Goal: Task Accomplishment & Management: Manage account settings

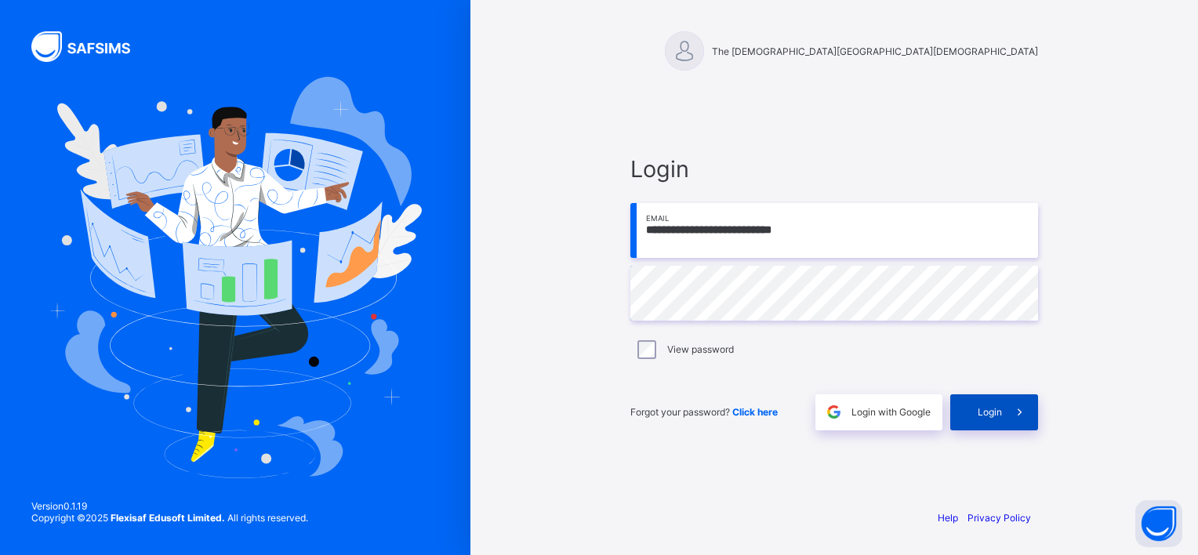
click at [1016, 413] on icon at bounding box center [1020, 412] width 16 height 15
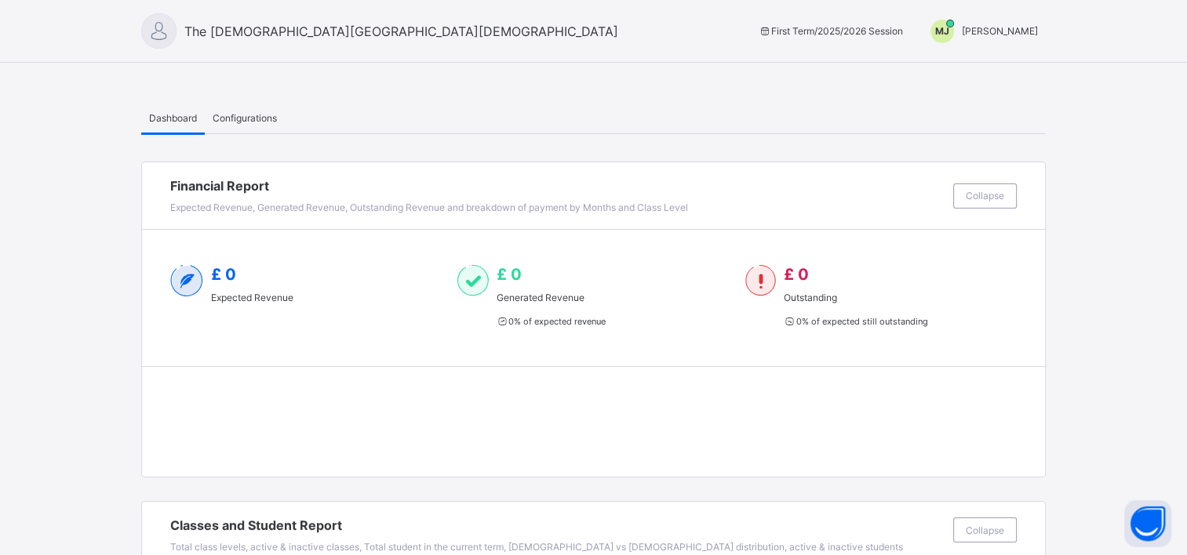
click at [991, 37] on div "[PERSON_NAME] [PERSON_NAME]" at bounding box center [979, 32] width 131 height 24
click at [976, 75] on span "Switch to Admin View" at bounding box center [978, 67] width 119 height 18
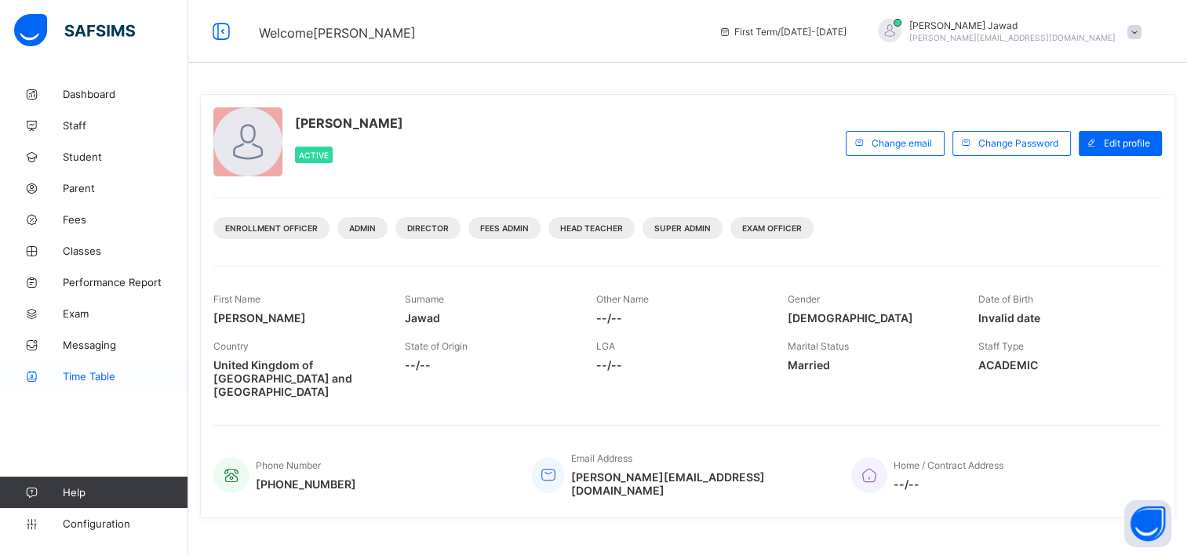
click at [85, 377] on span "Time Table" at bounding box center [125, 376] width 125 height 13
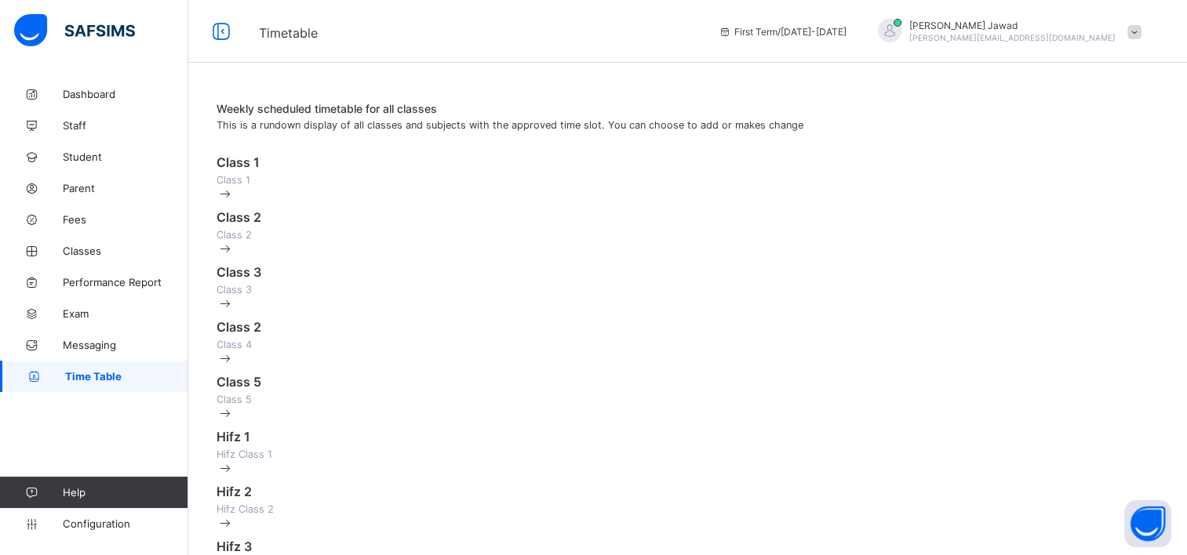
click at [549, 176] on div "Class 1 Class 1" at bounding box center [687, 169] width 942 height 31
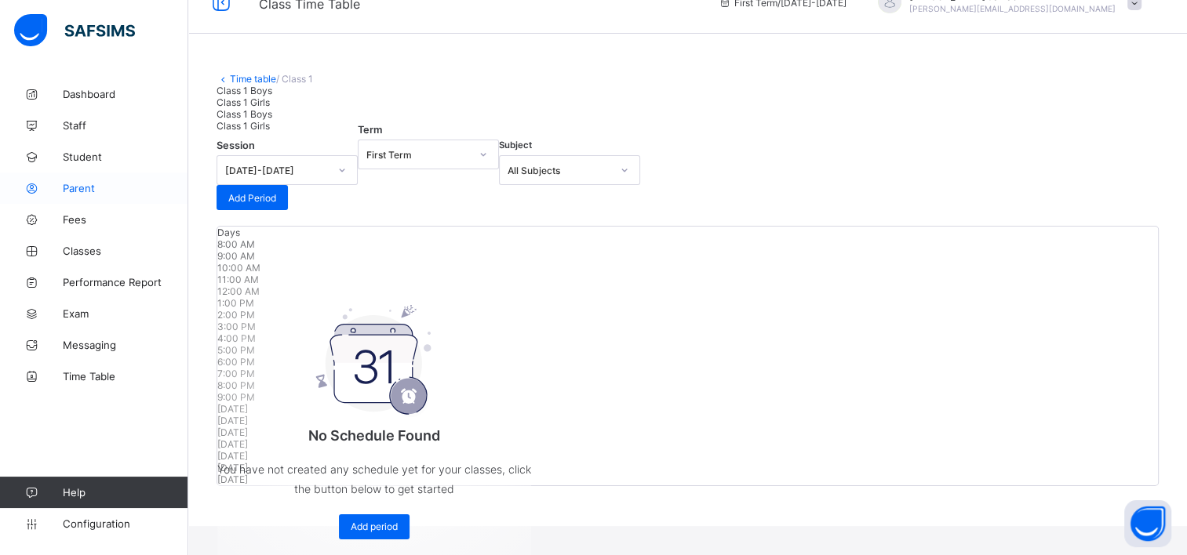
scroll to position [24, 0]
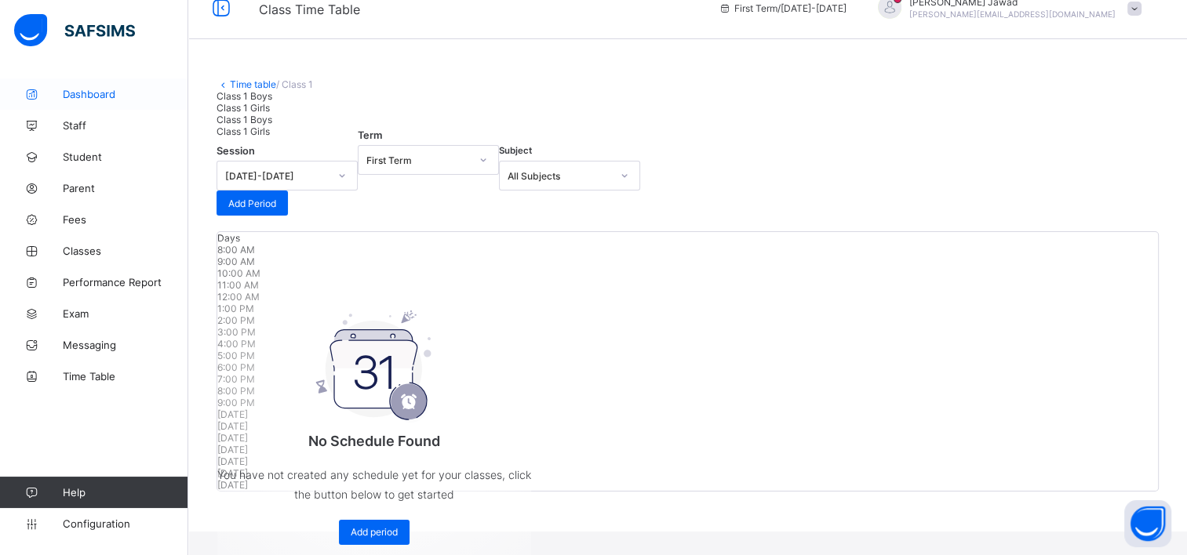
click at [69, 99] on span "Dashboard" at bounding box center [125, 94] width 125 height 13
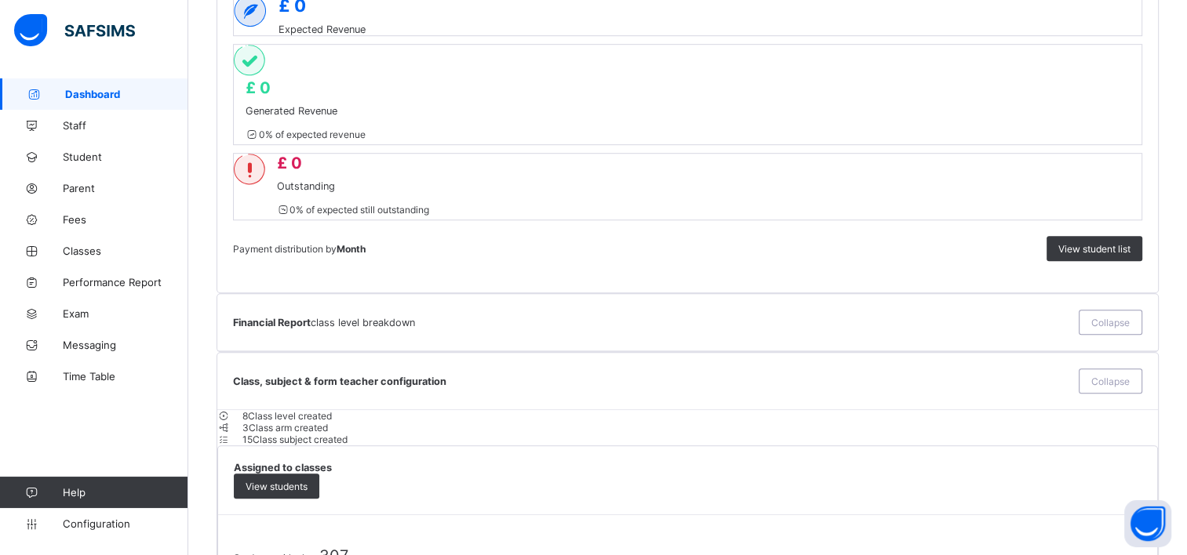
scroll to position [1003, 0]
click at [63, 530] on link "Configuration" at bounding box center [93, 523] width 187 height 31
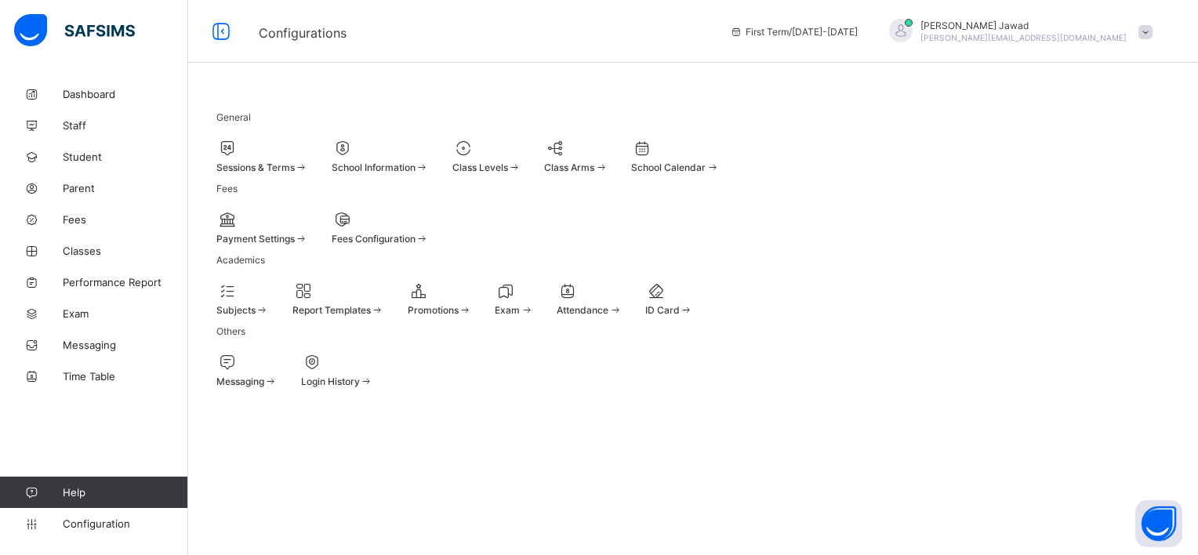
click at [295, 162] on span "Sessions & Terms" at bounding box center [255, 168] width 78 height 12
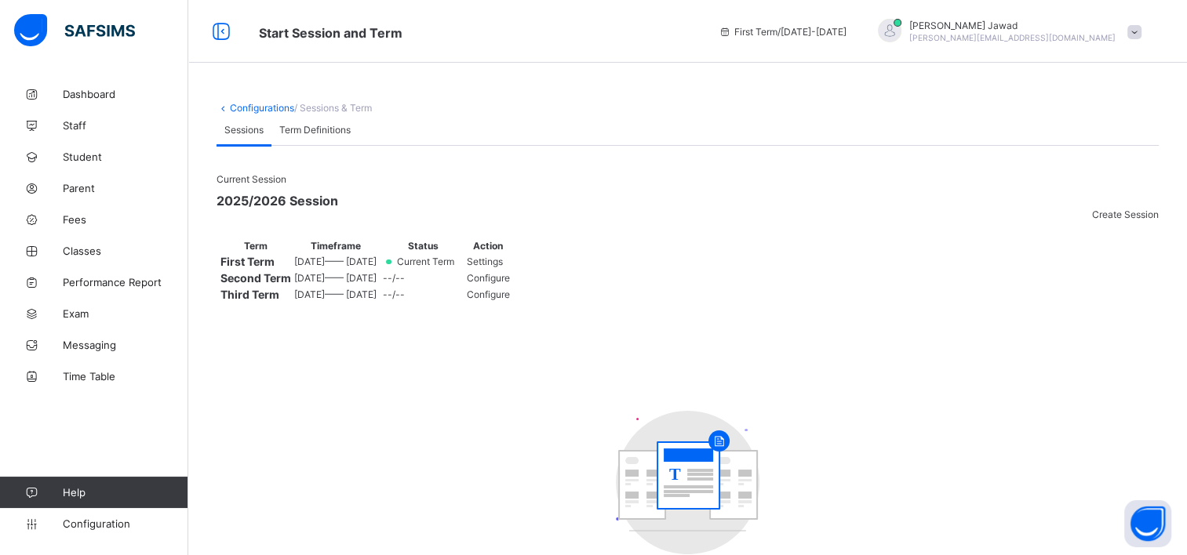
click at [376, 267] on span "[DATE] —— [DATE]" at bounding box center [335, 262] width 82 height 12
click at [503, 267] on span "Settings" at bounding box center [485, 262] width 36 height 12
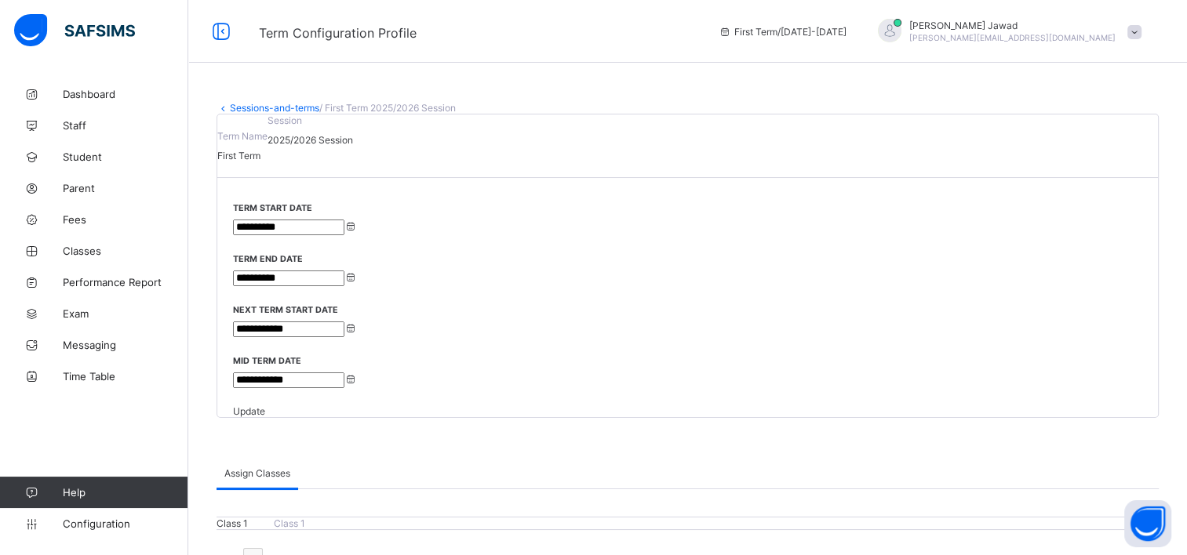
click at [320, 235] on input "**********" at bounding box center [288, 228] width 111 height 16
click at [344, 271] on input "**********" at bounding box center [288, 279] width 111 height 16
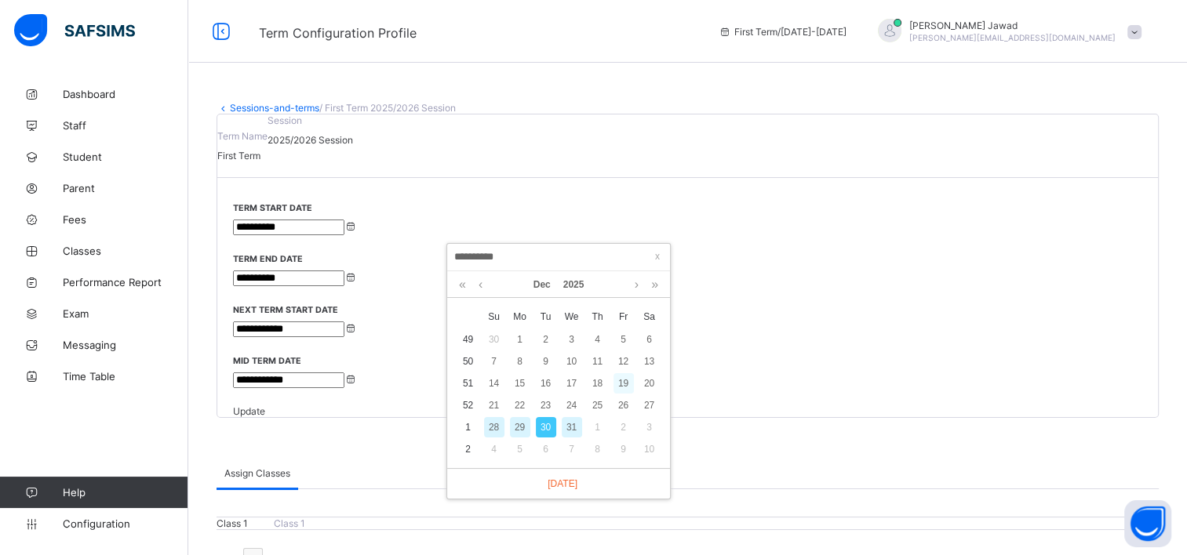
click at [624, 384] on div "19" at bounding box center [623, 383] width 20 height 20
type input "**********"
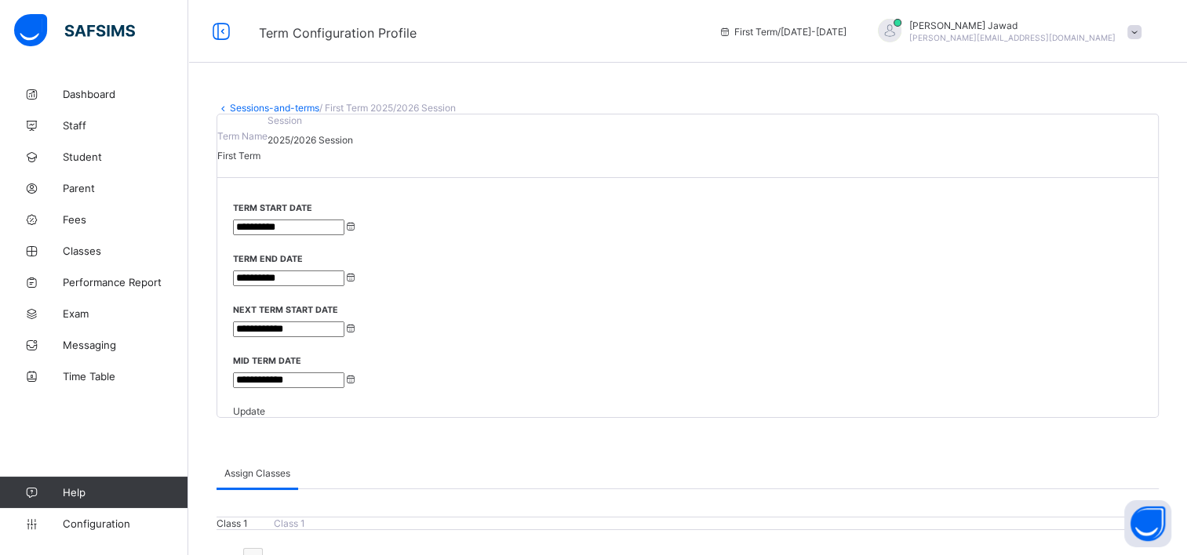
click at [344, 322] on input "**********" at bounding box center [288, 330] width 111 height 16
click at [850, 282] on link at bounding box center [851, 284] width 12 height 27
click at [733, 358] on div "5" at bounding box center [735, 361] width 20 height 20
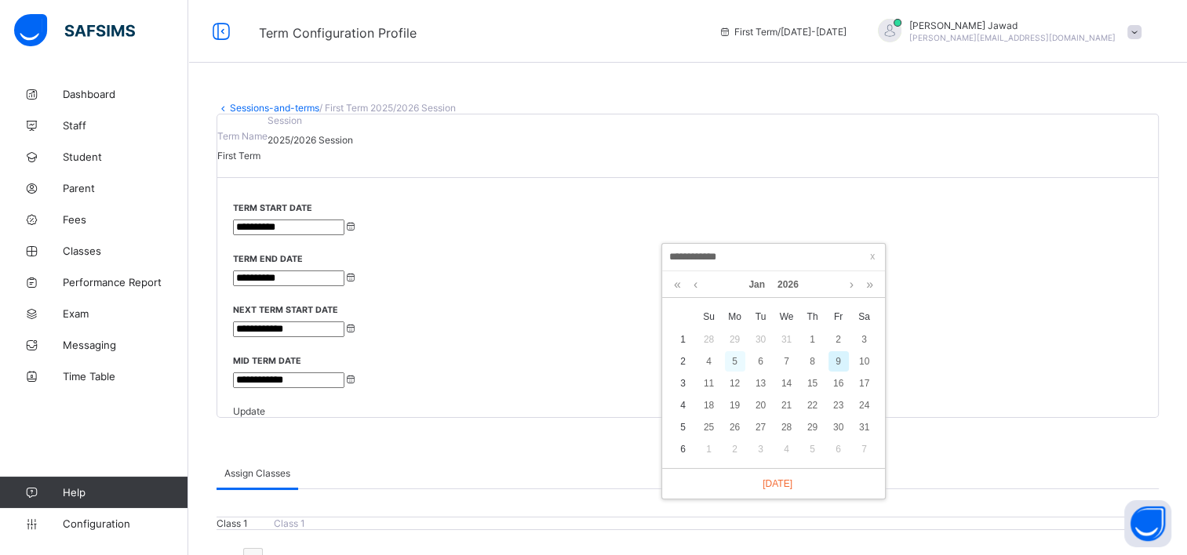
type input "**********"
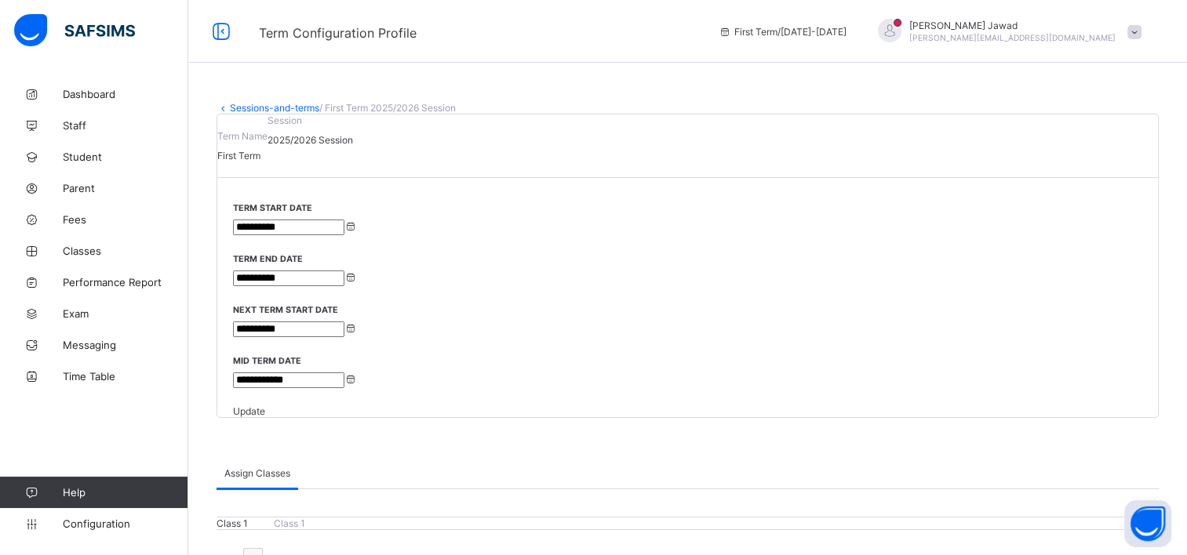
click at [265, 405] on span "Update" at bounding box center [249, 411] width 32 height 12
click at [220, 31] on icon at bounding box center [221, 31] width 27 height 23
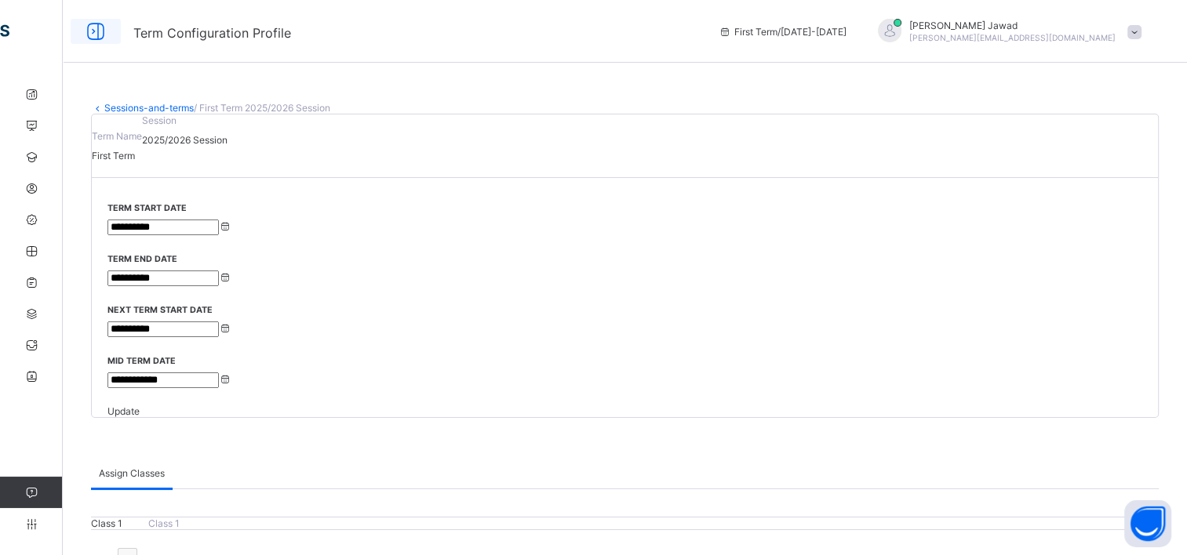
click at [88, 38] on icon at bounding box center [95, 31] width 27 height 23
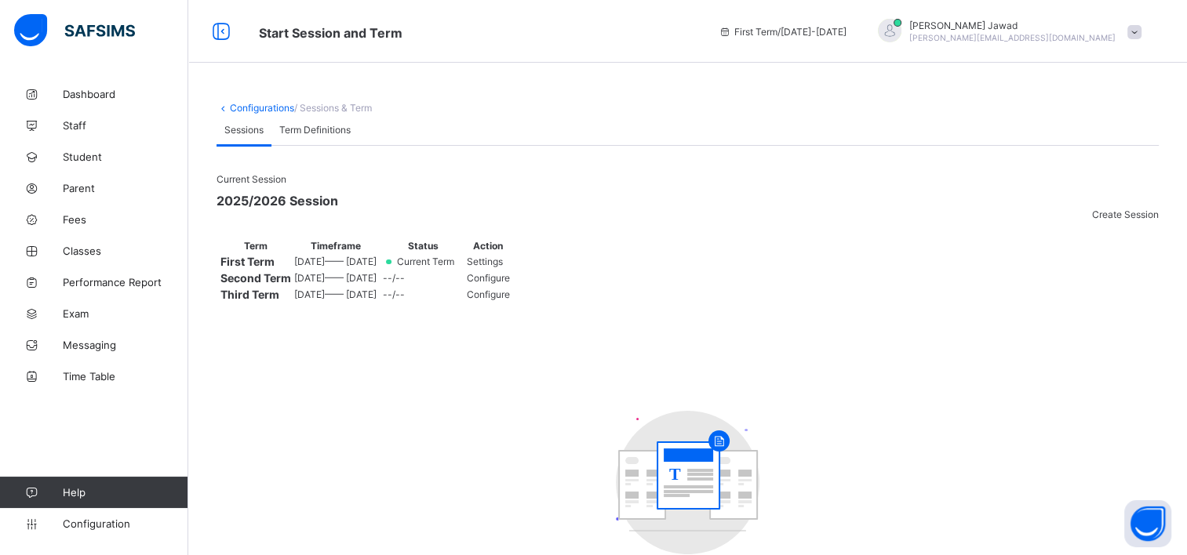
click at [510, 284] on div "Configure" at bounding box center [488, 278] width 43 height 12
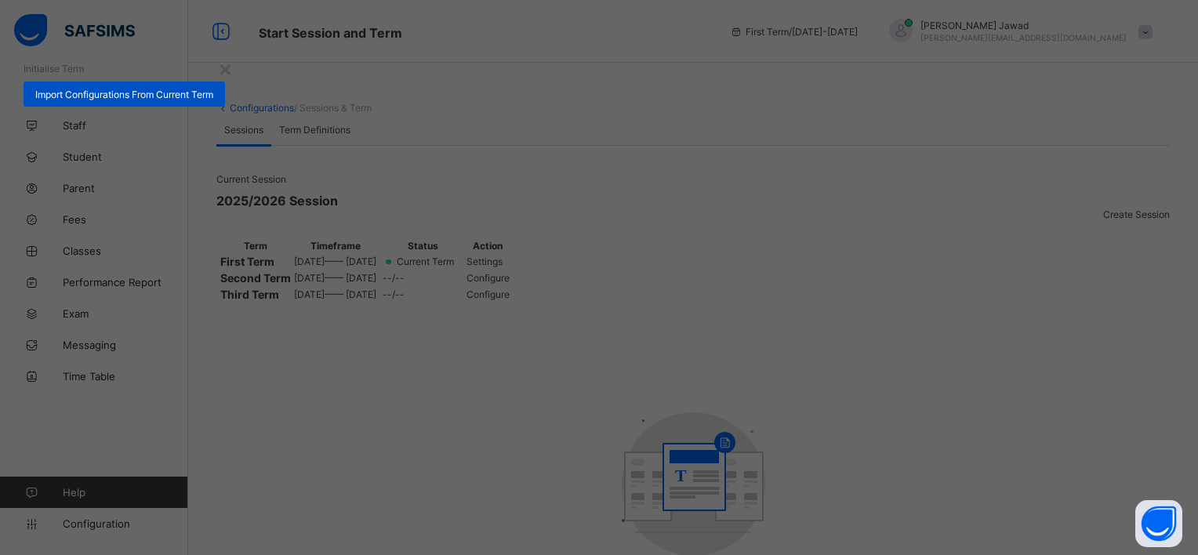
click at [213, 100] on span "Import Configurations From Current Term" at bounding box center [124, 95] width 178 height 12
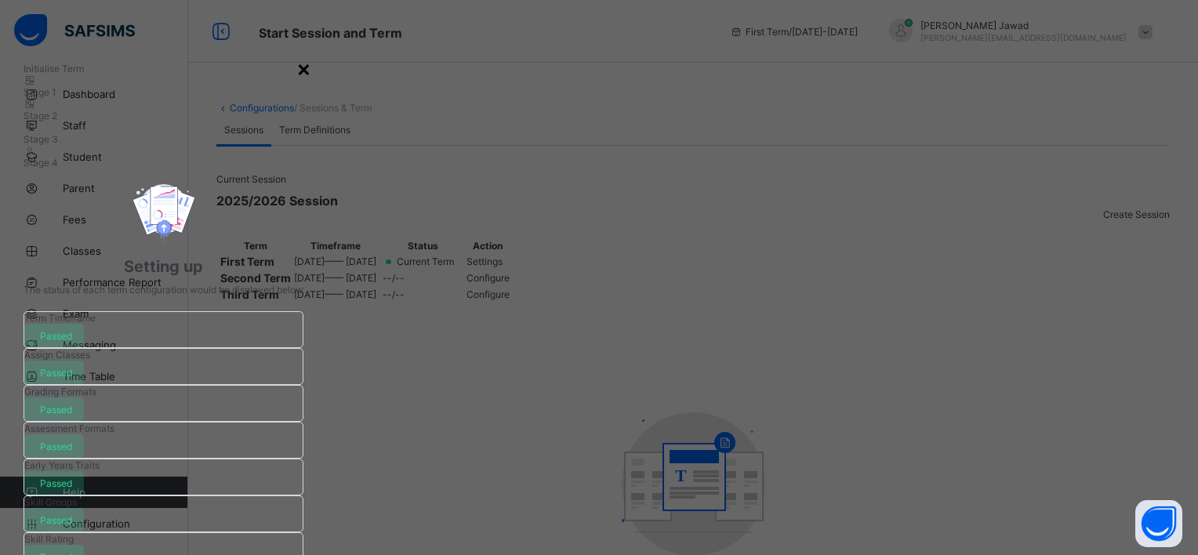
click at [311, 69] on div "×" at bounding box center [303, 68] width 15 height 27
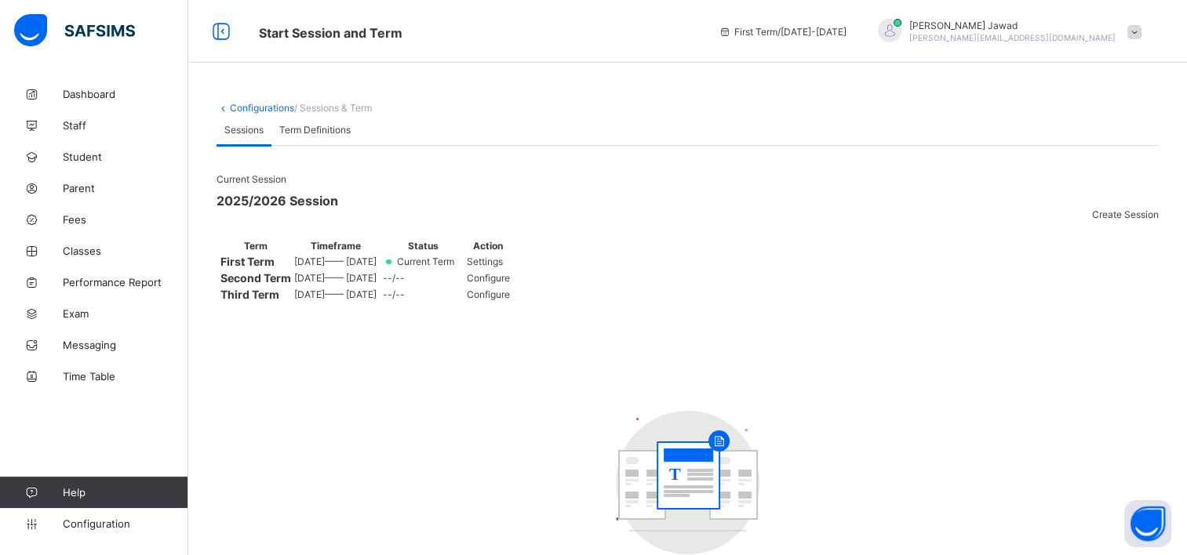
click at [464, 285] on td "--/--" at bounding box center [423, 278] width 82 height 15
click at [377, 285] on td "[DATE] —— [DATE]" at bounding box center [335, 278] width 84 height 15
click at [376, 284] on span "[DATE] —— [DATE]" at bounding box center [335, 278] width 82 height 12
click at [320, 145] on div "Term Definitions" at bounding box center [314, 129] width 87 height 31
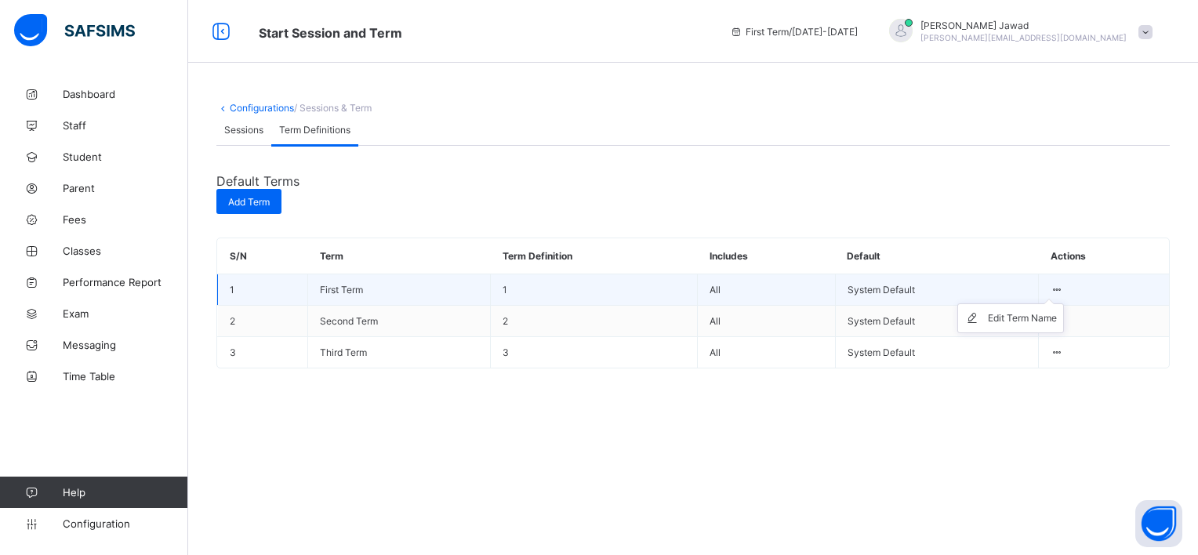
click at [1064, 296] on icon at bounding box center [1057, 290] width 13 height 12
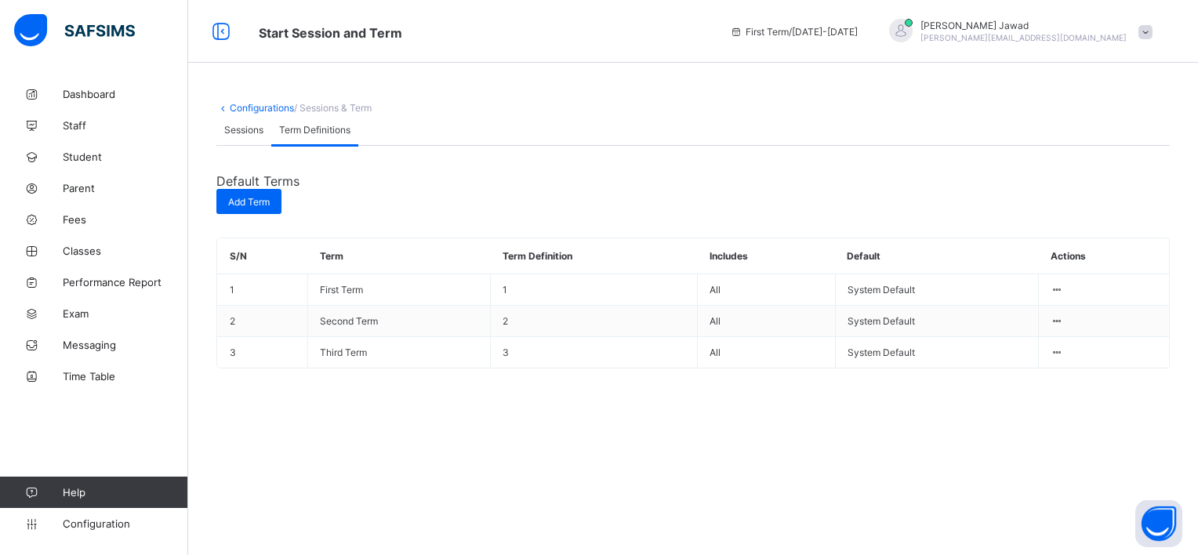
click at [229, 136] on span "Sessions" at bounding box center [243, 130] width 39 height 12
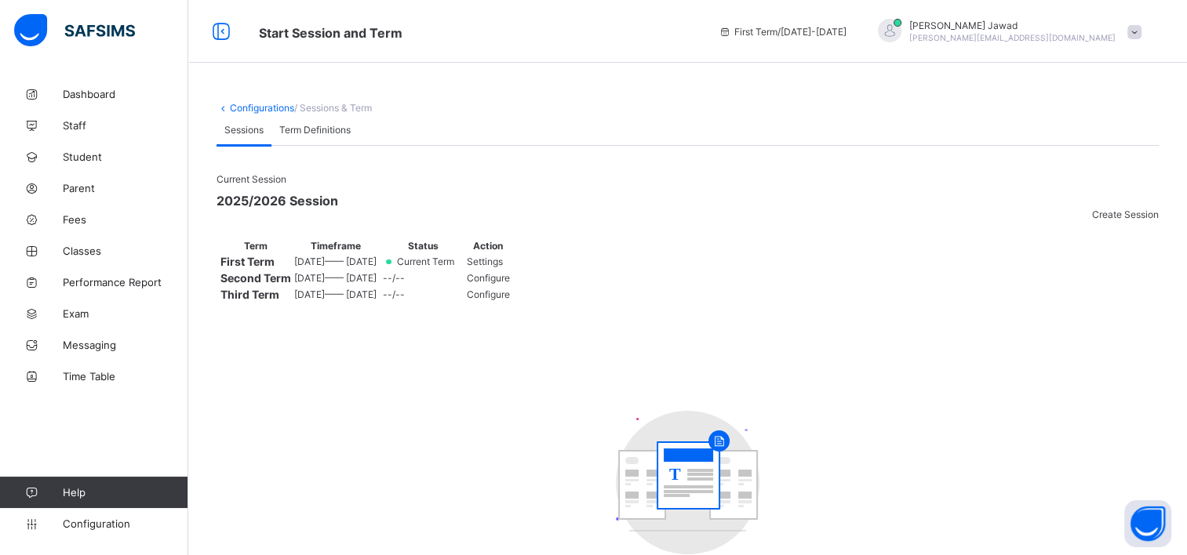
click at [503, 267] on span "Settings" at bounding box center [485, 262] width 36 height 12
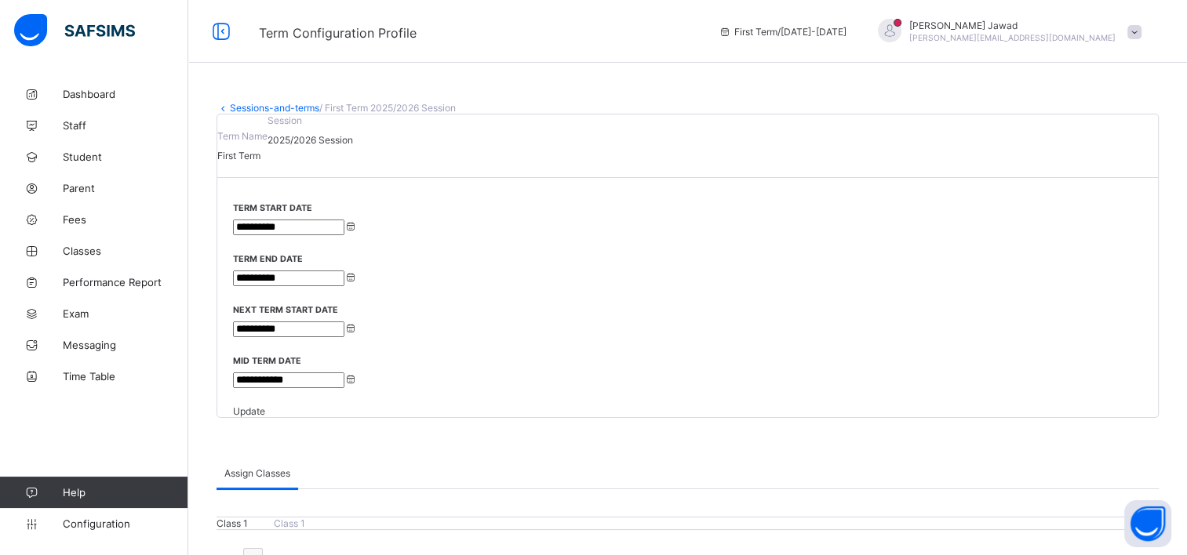
click at [280, 104] on link "Sessions-and-terms" at bounding box center [274, 108] width 89 height 12
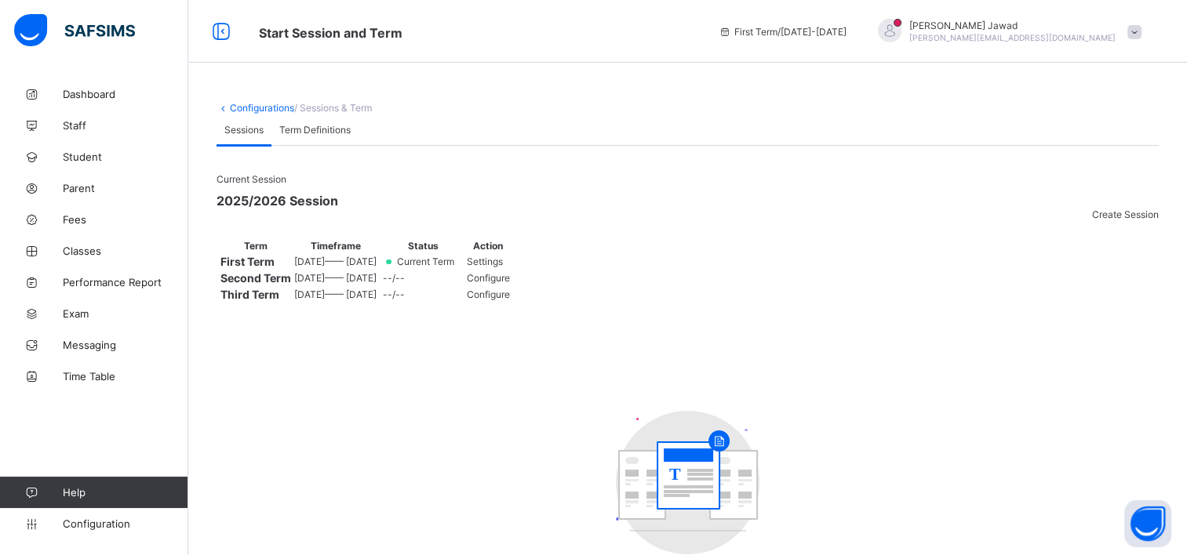
click at [510, 284] on span "Configure" at bounding box center [488, 278] width 43 height 12
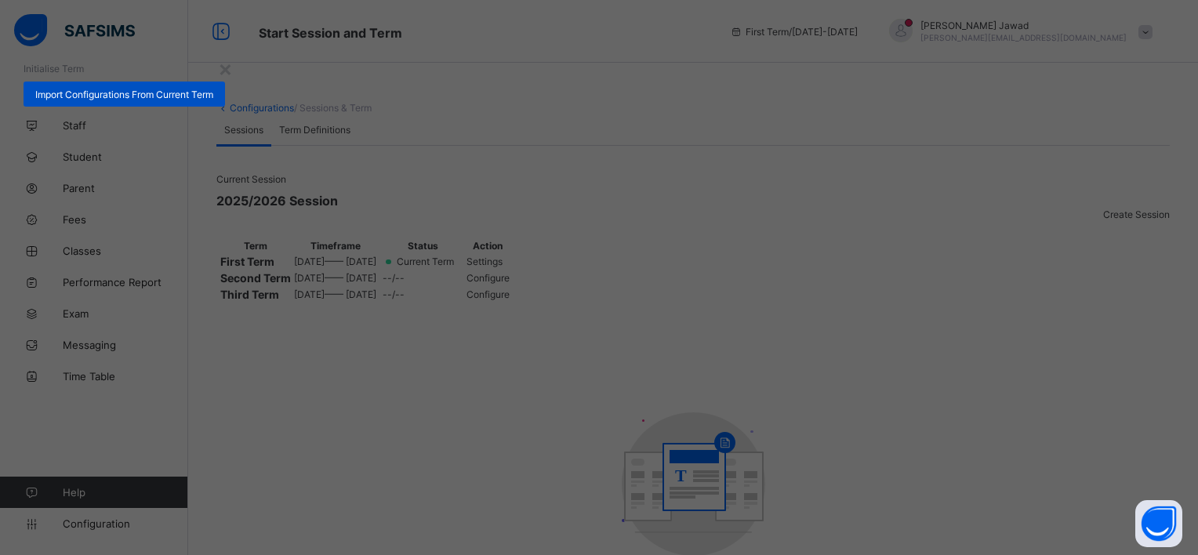
click at [213, 100] on span "Import Configurations From Current Term" at bounding box center [124, 95] width 178 height 12
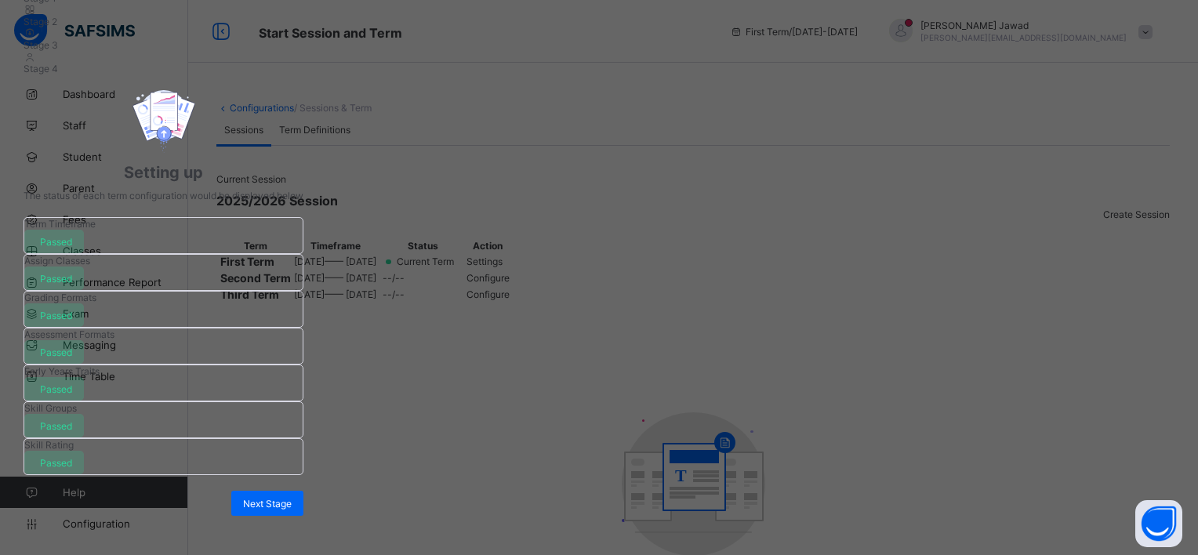
scroll to position [357, 0]
click at [292, 498] on span "Next Stage" at bounding box center [267, 504] width 49 height 12
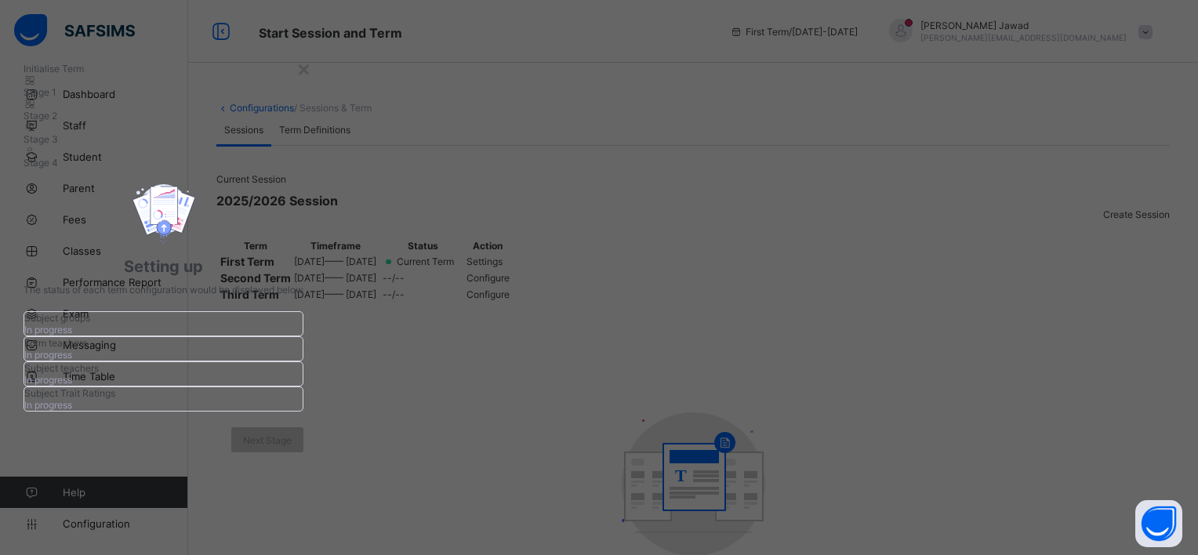
scroll to position [155, 0]
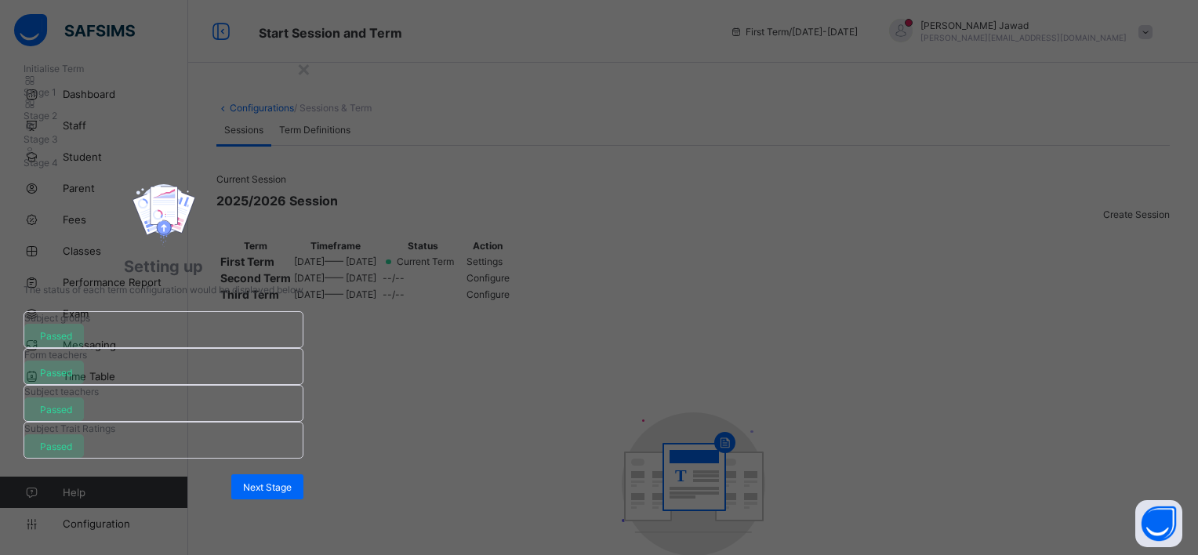
click at [292, 482] on span "Next Stage" at bounding box center [267, 488] width 49 height 12
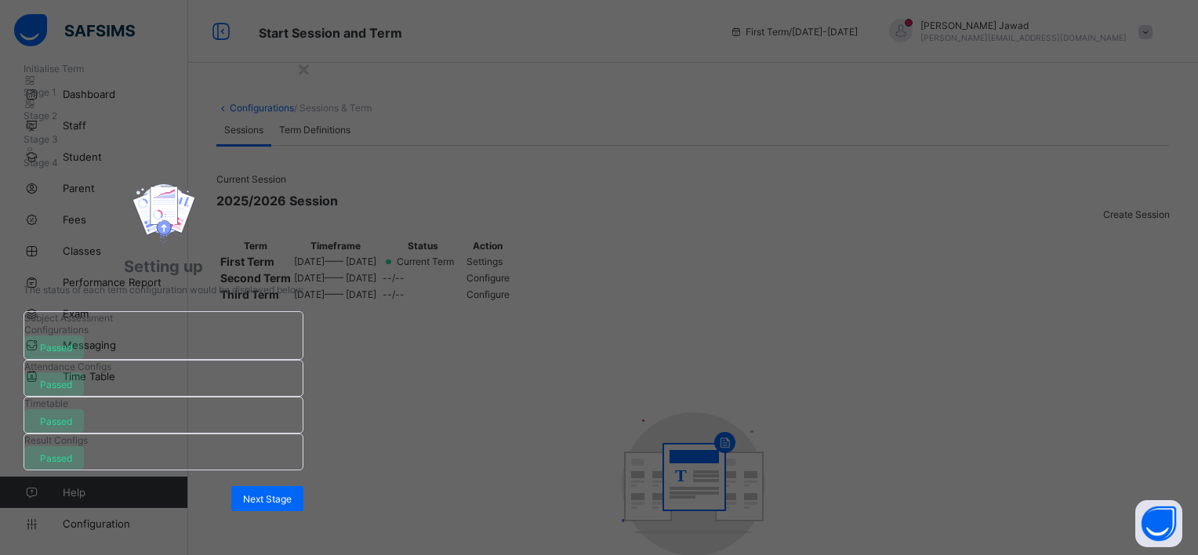
click at [292, 493] on span "Next Stage" at bounding box center [267, 499] width 49 height 12
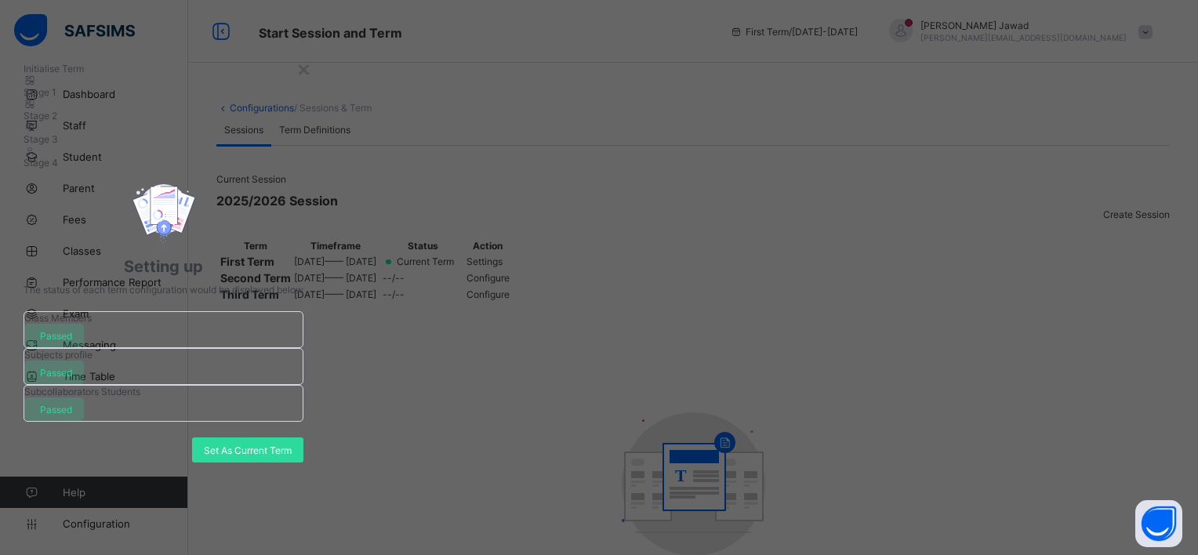
scroll to position [0, 0]
click at [311, 69] on div "×" at bounding box center [303, 68] width 15 height 27
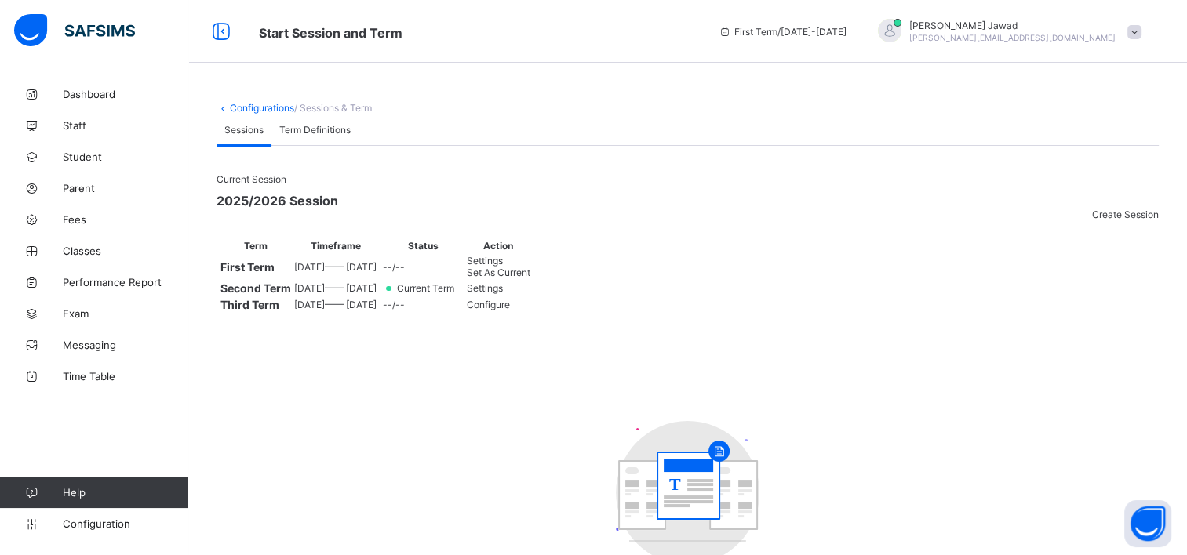
click at [530, 278] on span "Set As Current" at bounding box center [499, 273] width 64 height 12
click at [503, 283] on span "Settings" at bounding box center [485, 277] width 36 height 12
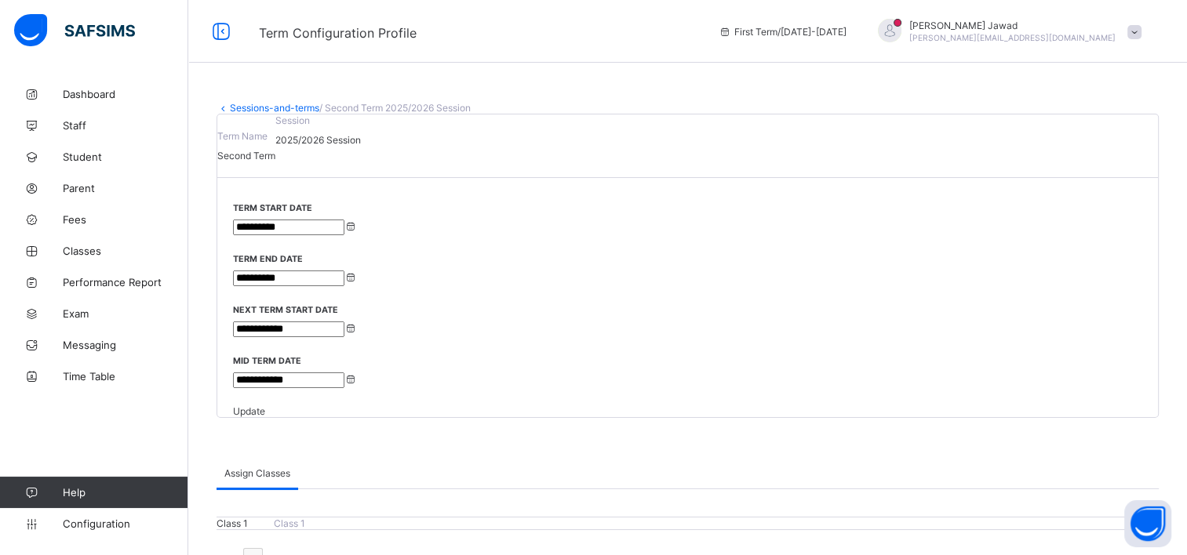
click at [344, 271] on input "**********" at bounding box center [288, 279] width 111 height 16
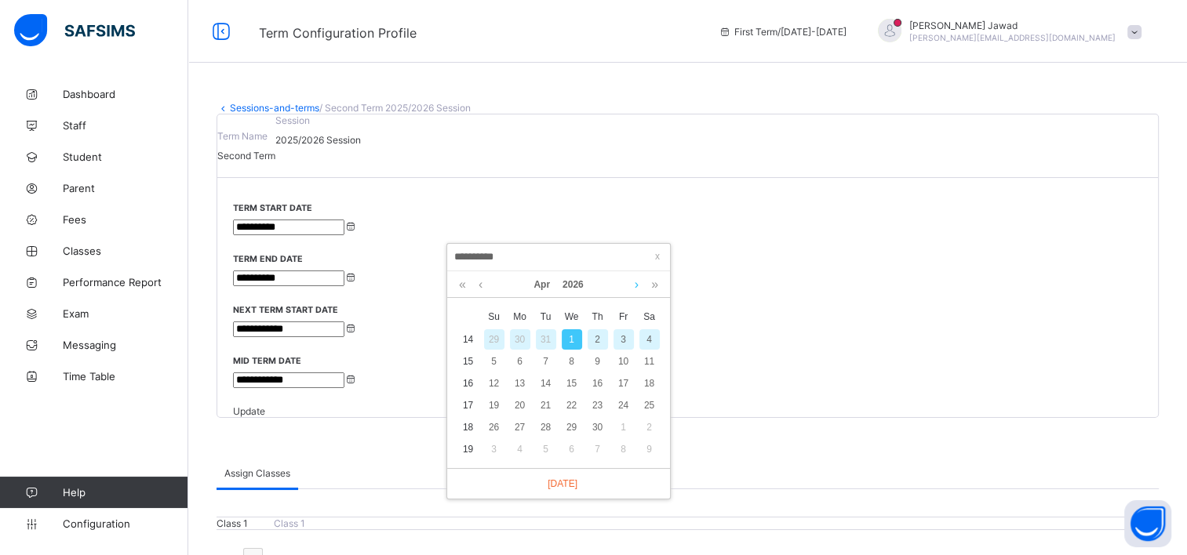
click at [638, 284] on link at bounding box center [637, 284] width 12 height 27
click at [619, 342] on div "1" at bounding box center [623, 339] width 20 height 20
type input "**********"
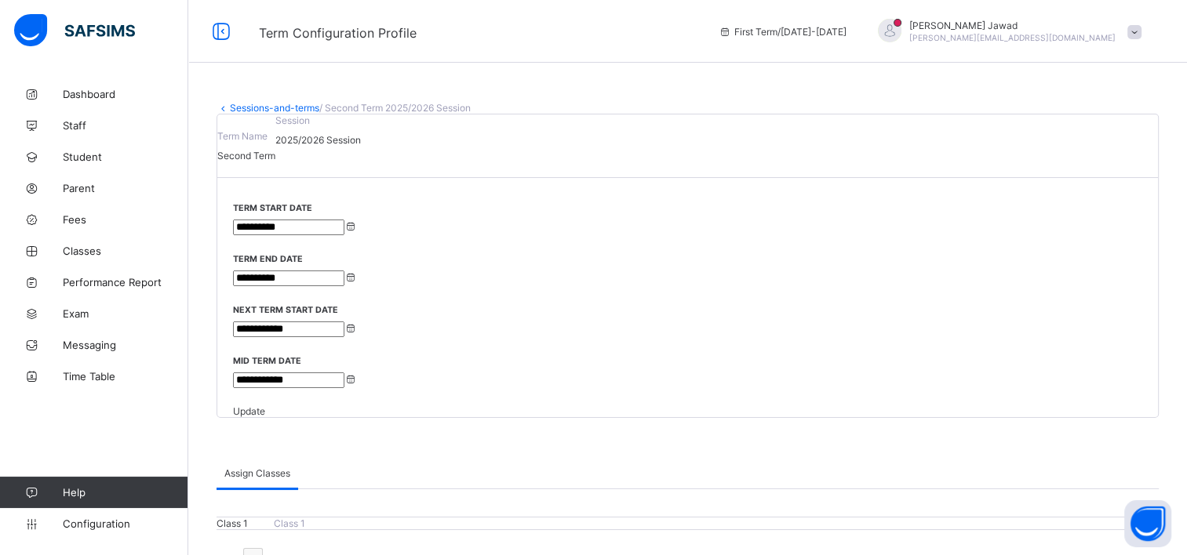
click at [344, 322] on input "**********" at bounding box center [288, 330] width 111 height 16
click at [860, 285] on div "[DATE]" at bounding box center [773, 284] width 207 height 27
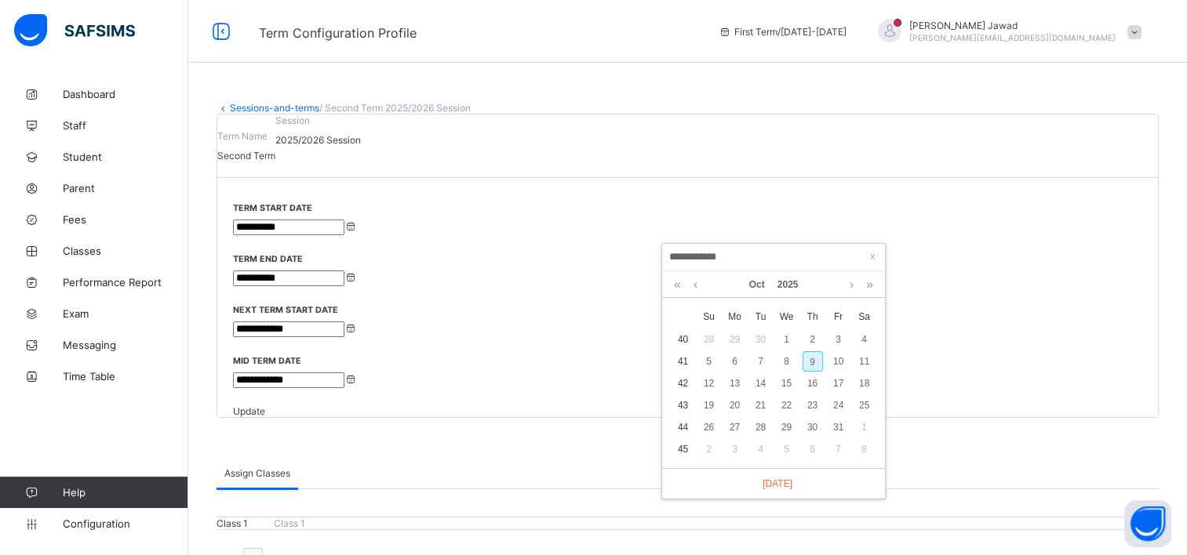
click at [860, 285] on div "[DATE]" at bounding box center [773, 284] width 207 height 27
click at [854, 284] on link at bounding box center [851, 284] width 12 height 27
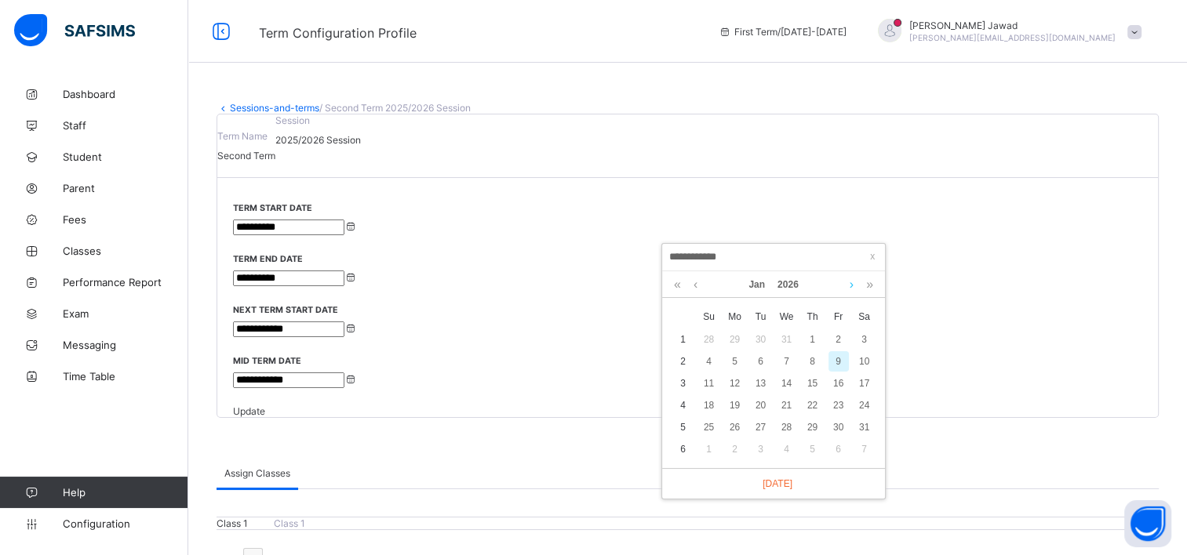
click at [854, 284] on link at bounding box center [851, 284] width 12 height 27
click at [731, 364] on div "4" at bounding box center [735, 361] width 20 height 20
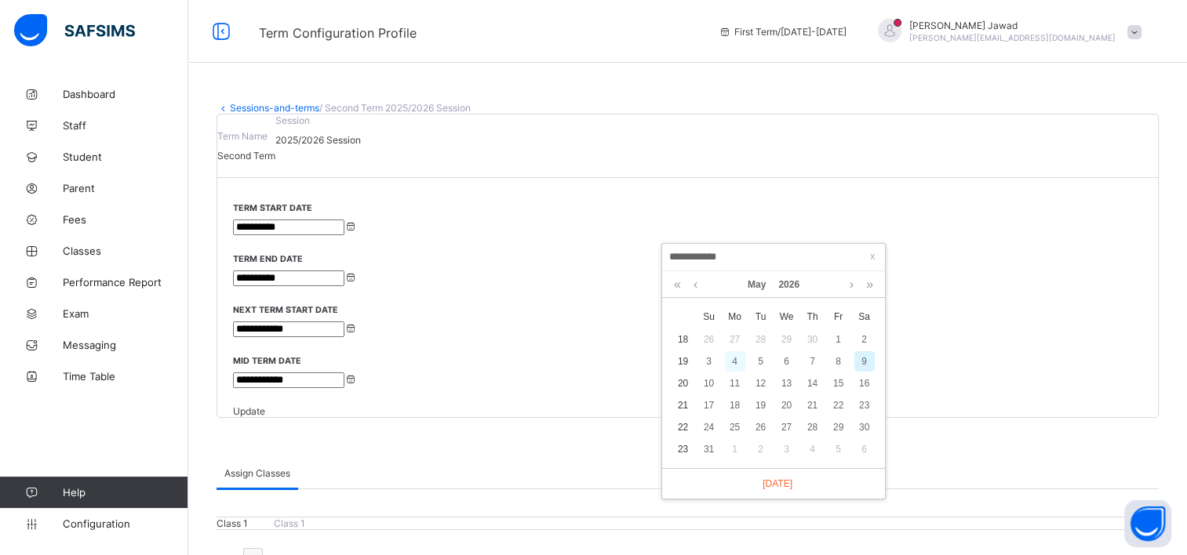
type input "**********"
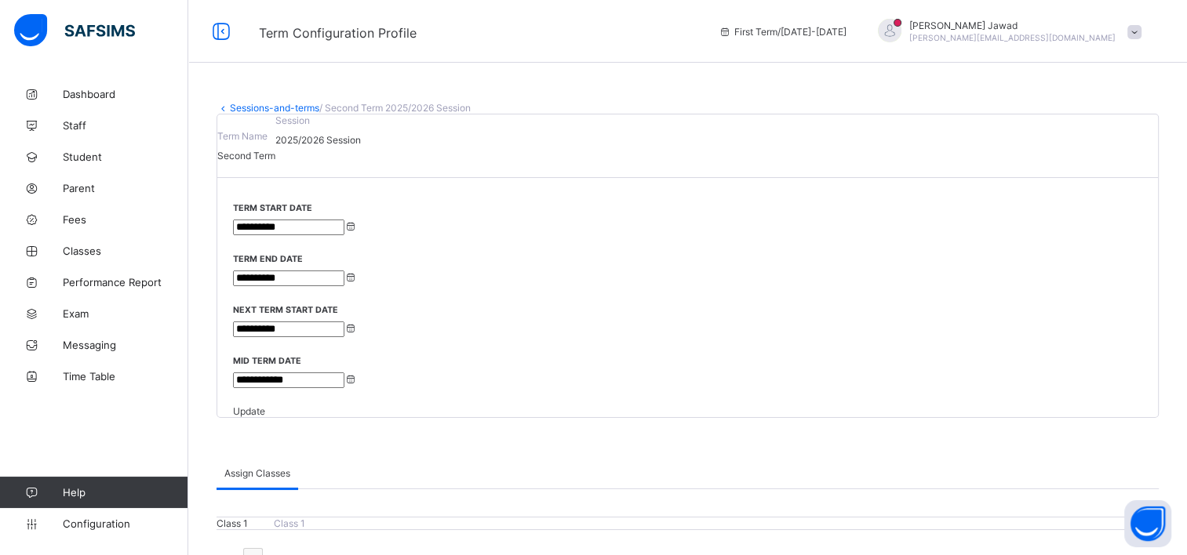
click at [1132, 405] on div "Update" at bounding box center [683, 411] width 901 height 12
click at [270, 113] on link "Sessions-and-terms" at bounding box center [274, 108] width 89 height 12
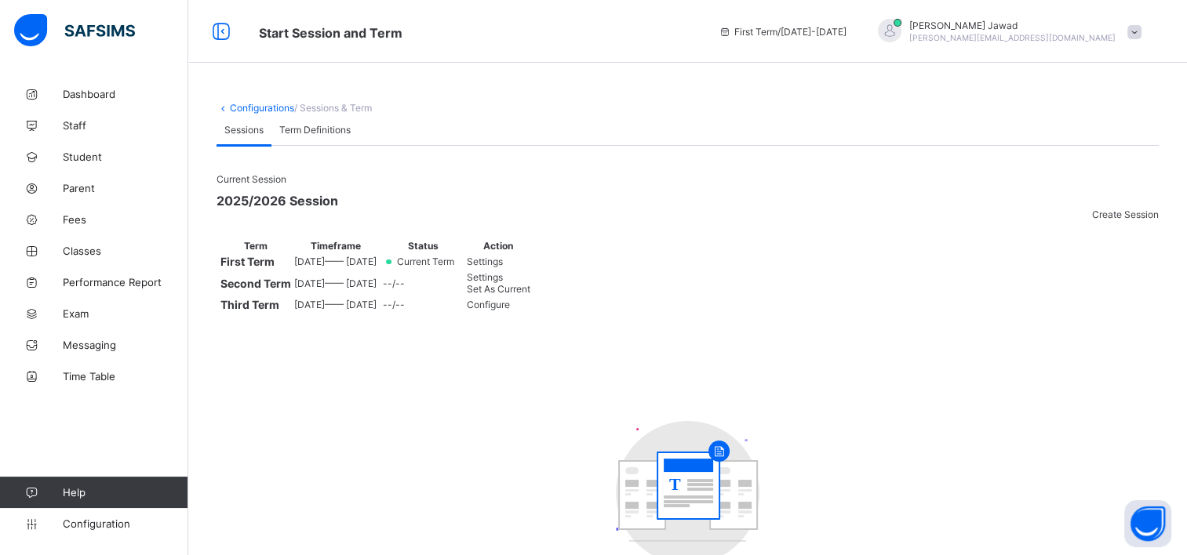
click at [510, 311] on span "Configure" at bounding box center [488, 305] width 43 height 12
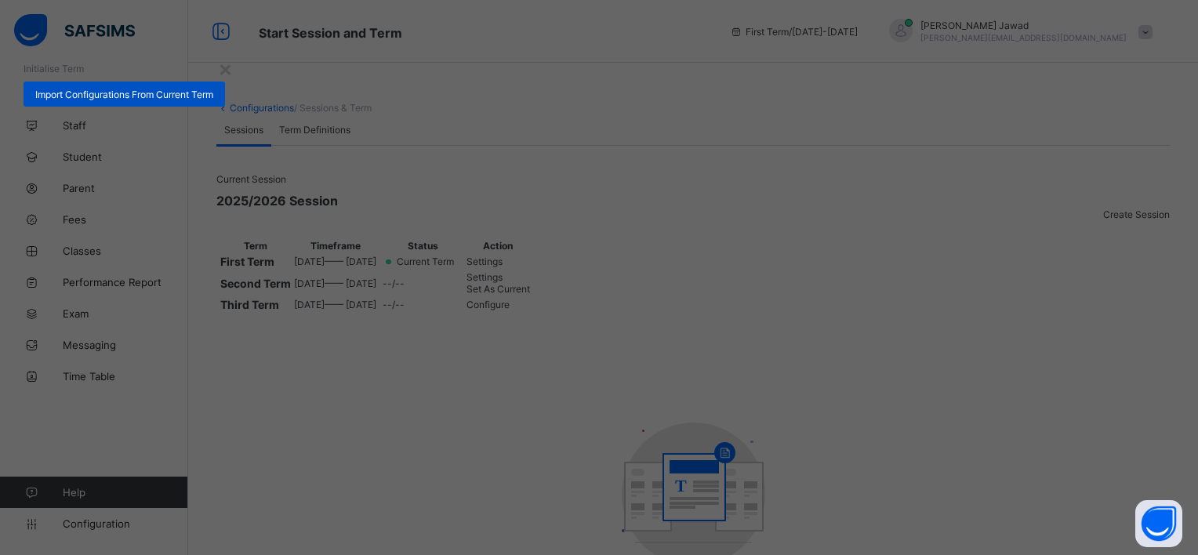
click at [213, 100] on span "Import Configurations From Current Term" at bounding box center [124, 95] width 178 height 12
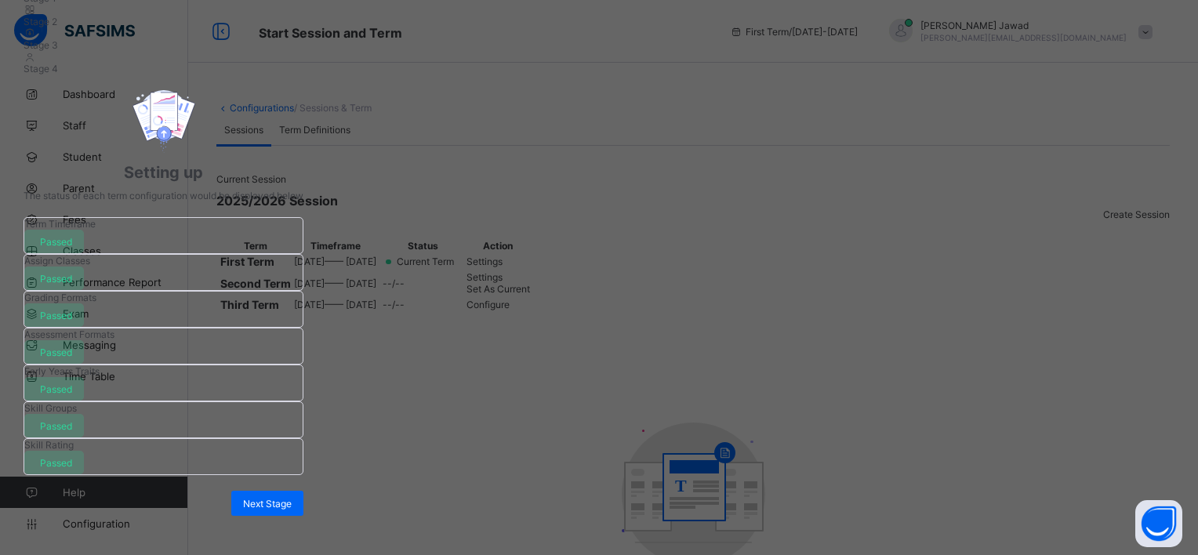
scroll to position [357, 0]
click at [303, 491] on div "Next Stage" at bounding box center [267, 503] width 72 height 25
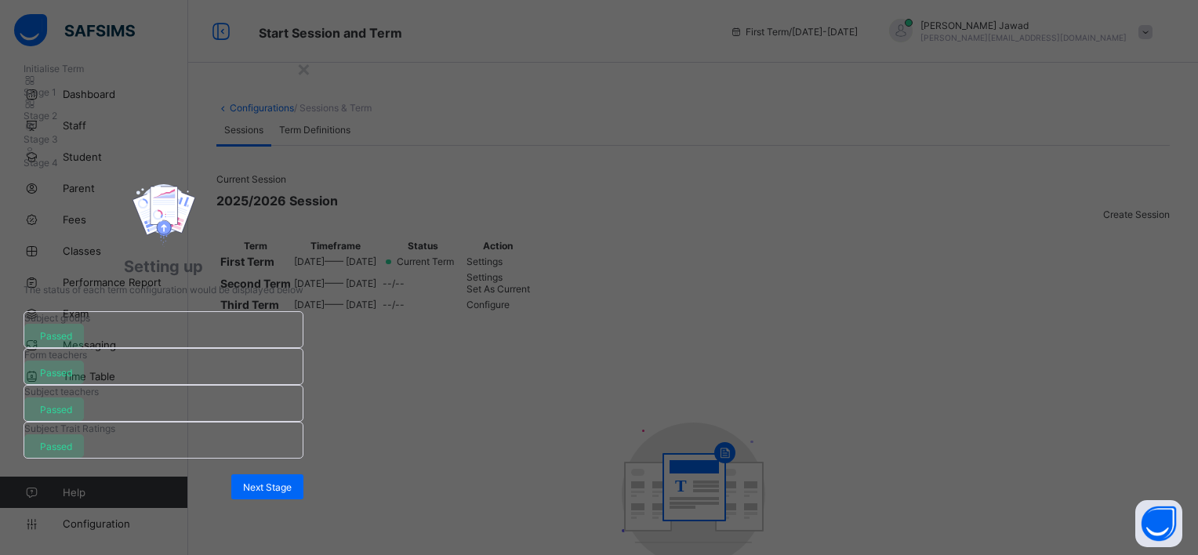
click at [303, 474] on div "Next Stage" at bounding box center [267, 486] width 72 height 25
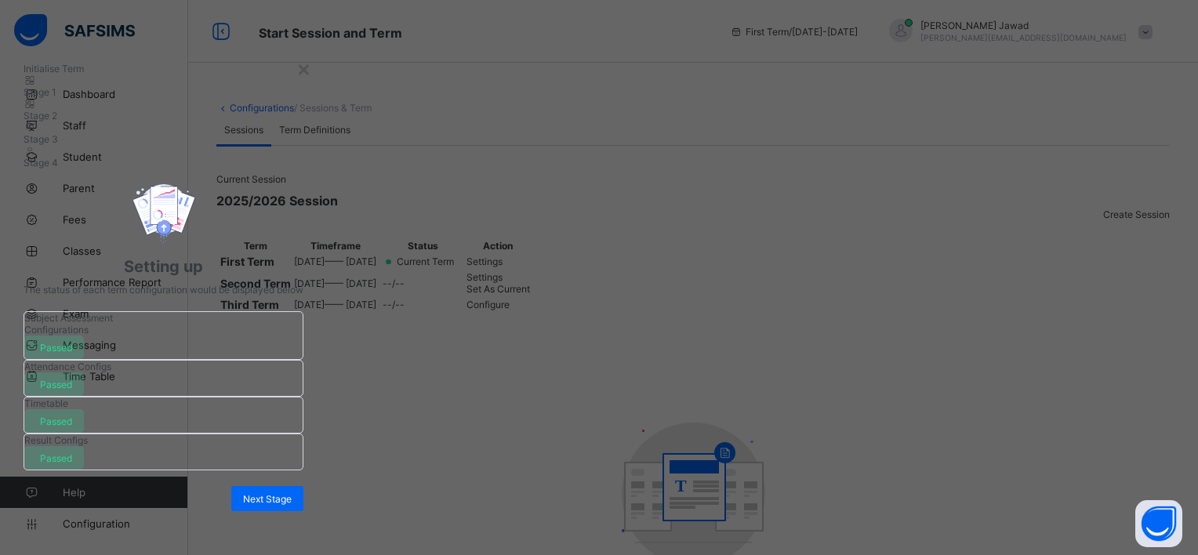
click at [303, 486] on div "Next Stage" at bounding box center [267, 498] width 72 height 25
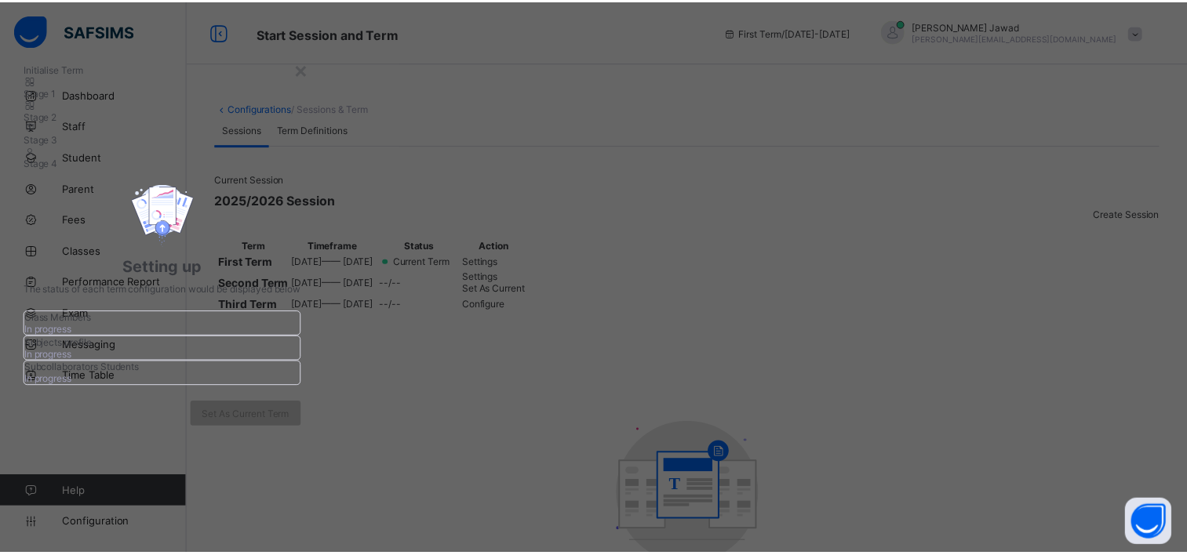
scroll to position [88, 0]
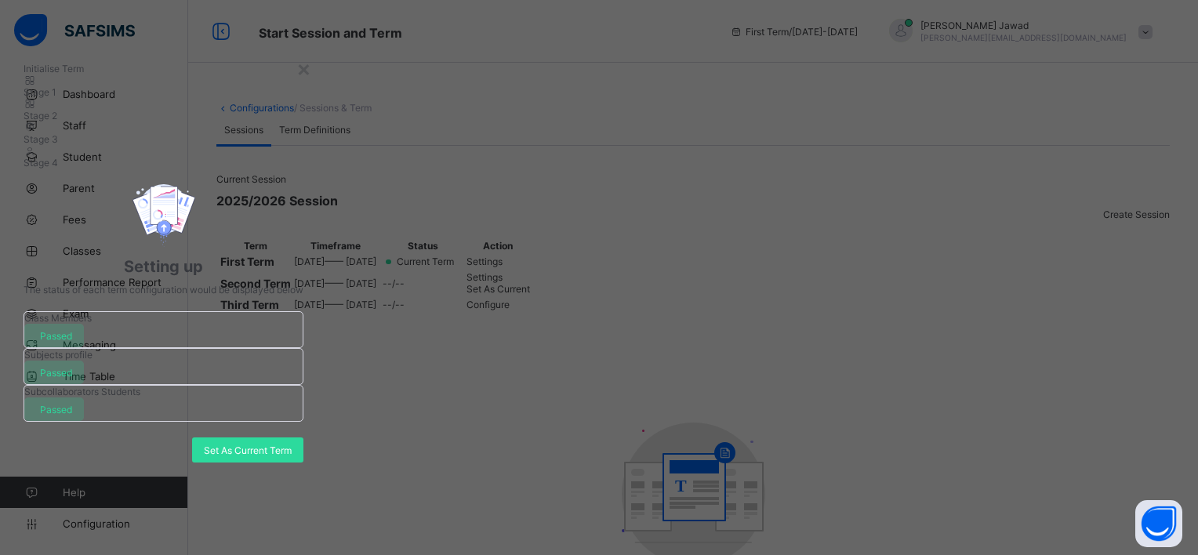
click at [303, 440] on div "Set As Current Term" at bounding box center [247, 450] width 111 height 25
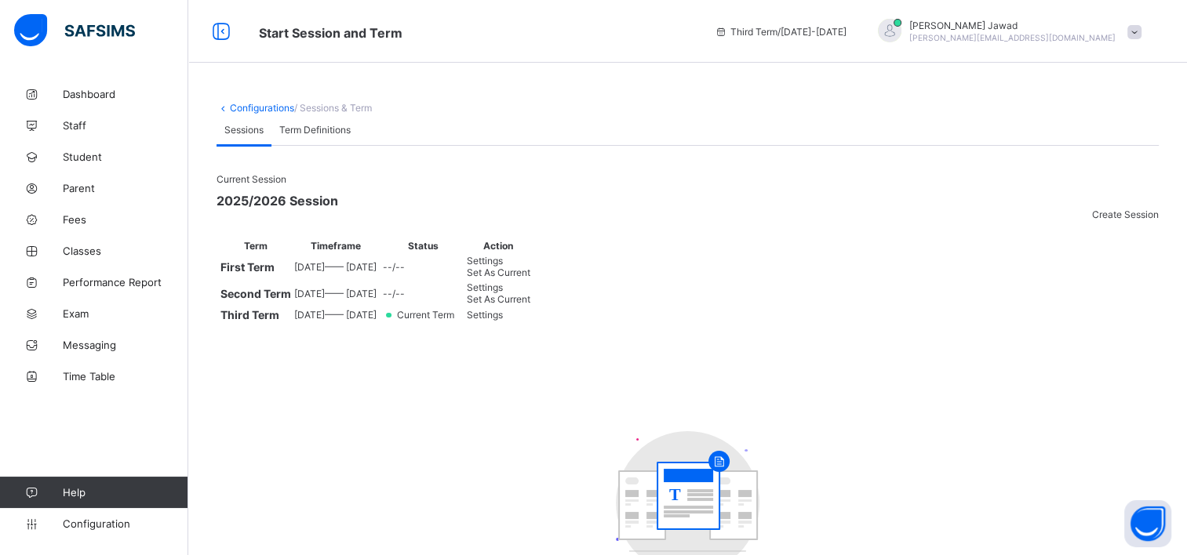
click at [530, 278] on span "Set As Current" at bounding box center [499, 273] width 64 height 12
click at [530, 310] on div "Settings" at bounding box center [499, 304] width 64 height 12
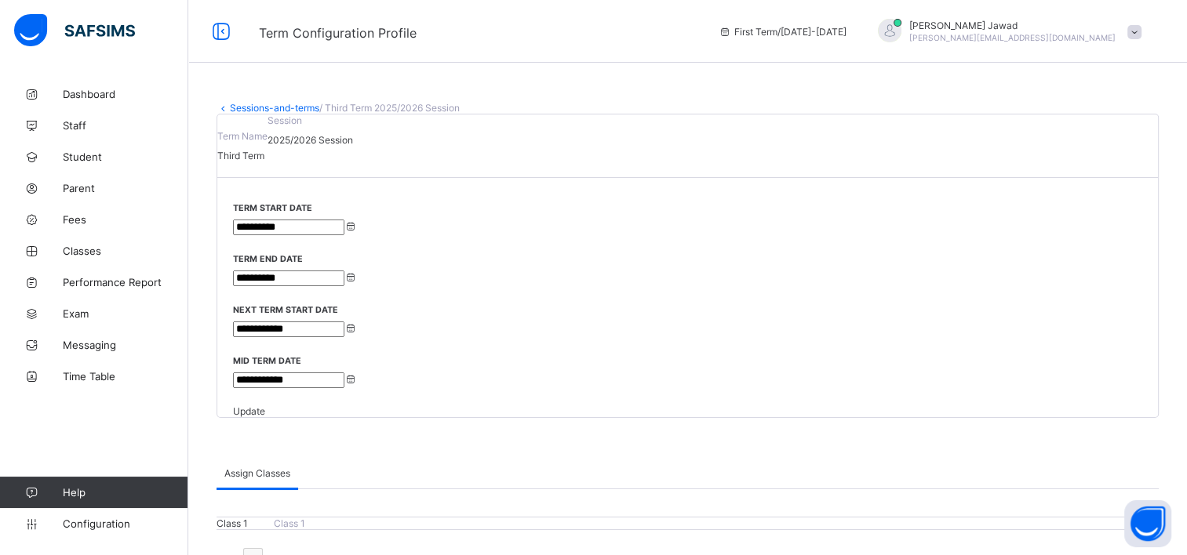
click at [344, 271] on input "**********" at bounding box center [288, 279] width 111 height 16
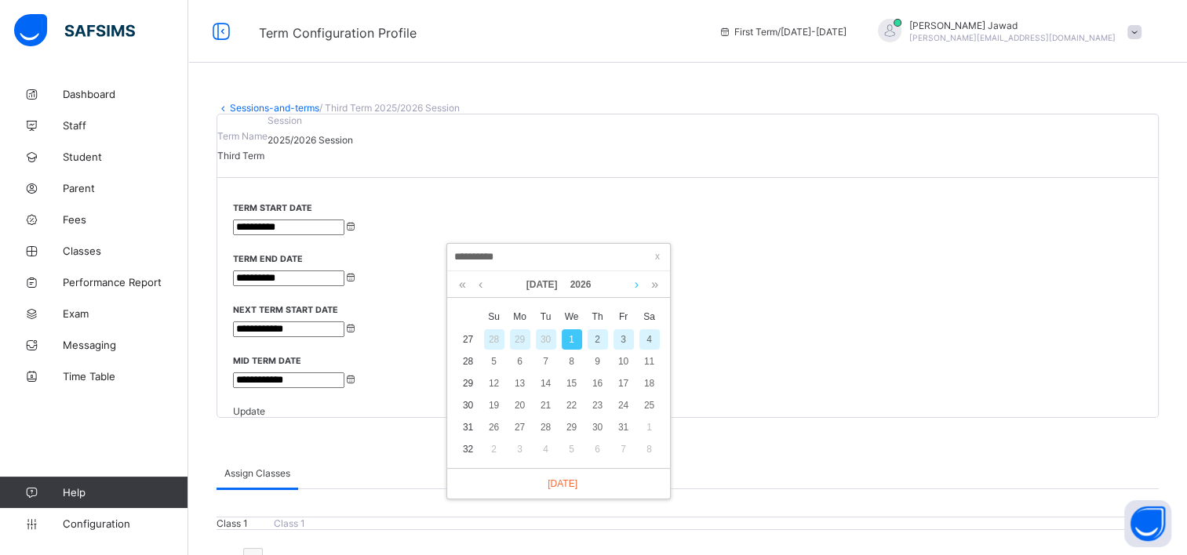
click at [635, 287] on link at bounding box center [637, 284] width 12 height 27
click at [478, 284] on link at bounding box center [480, 284] width 12 height 27
click at [623, 383] on div "14" at bounding box center [623, 383] width 20 height 20
type input "**********"
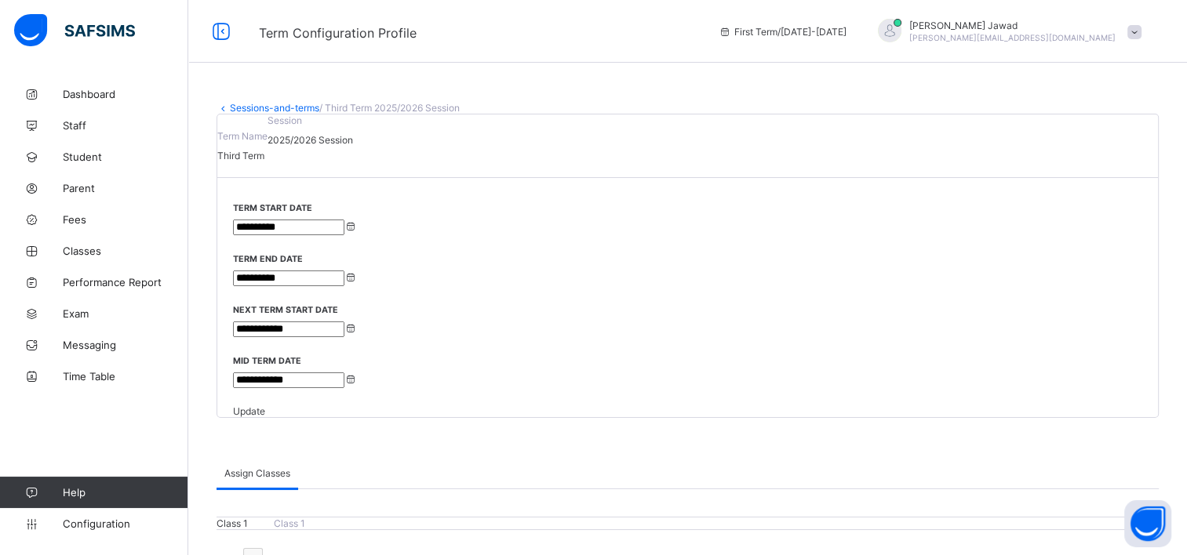
click at [344, 322] on input "**********" at bounding box center [288, 330] width 111 height 16
click at [845, 282] on link at bounding box center [851, 284] width 12 height 27
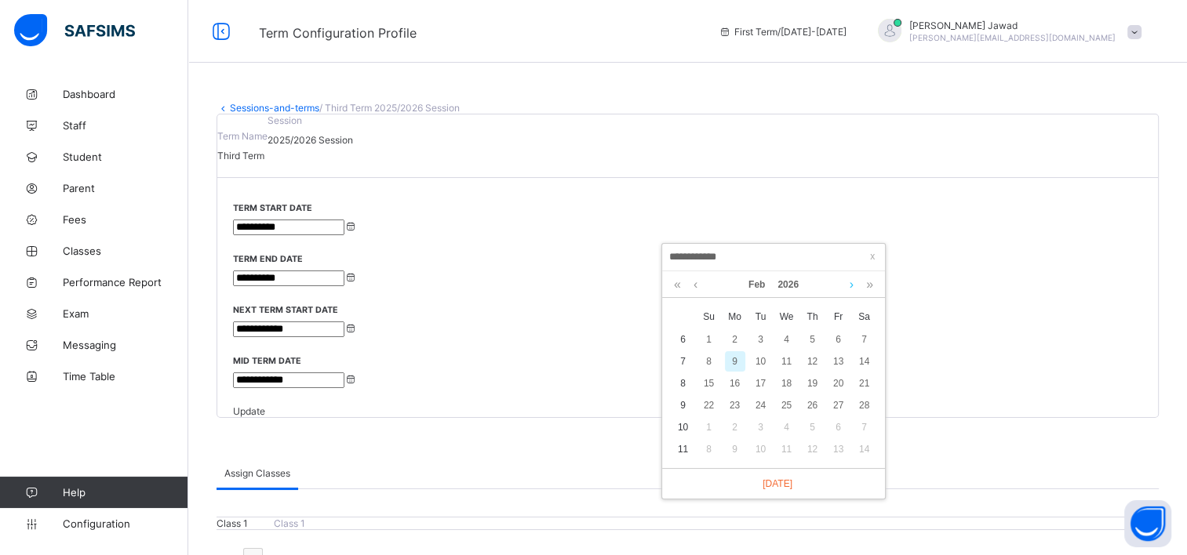
click at [845, 282] on link at bounding box center [851, 284] width 12 height 27
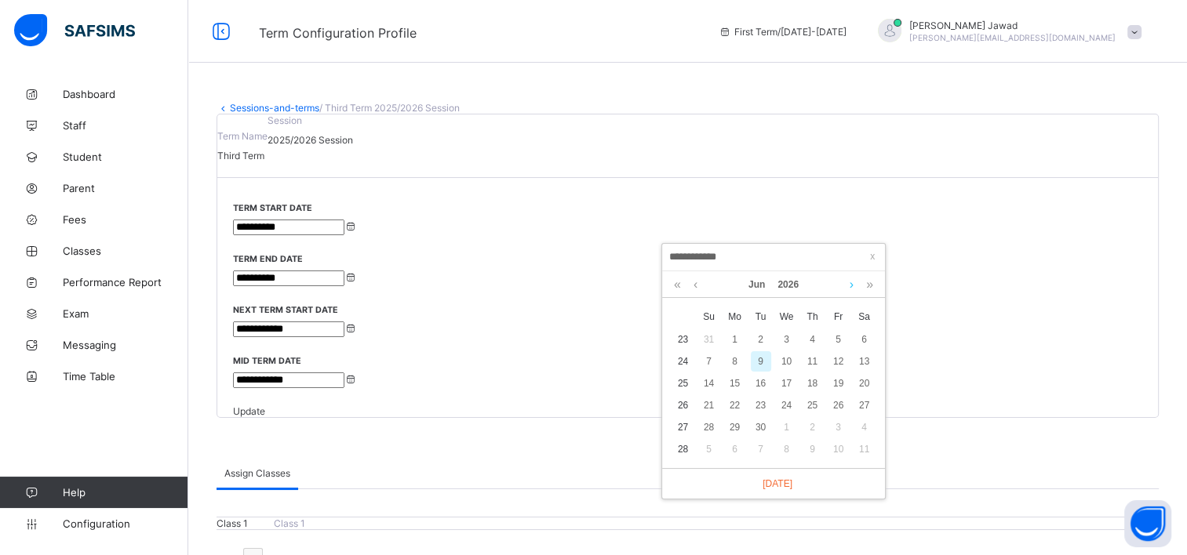
click at [845, 282] on link at bounding box center [851, 284] width 12 height 27
click at [759, 337] on div "1" at bounding box center [760, 339] width 20 height 20
type input "**********"
click at [265, 405] on span "Update" at bounding box center [249, 411] width 32 height 12
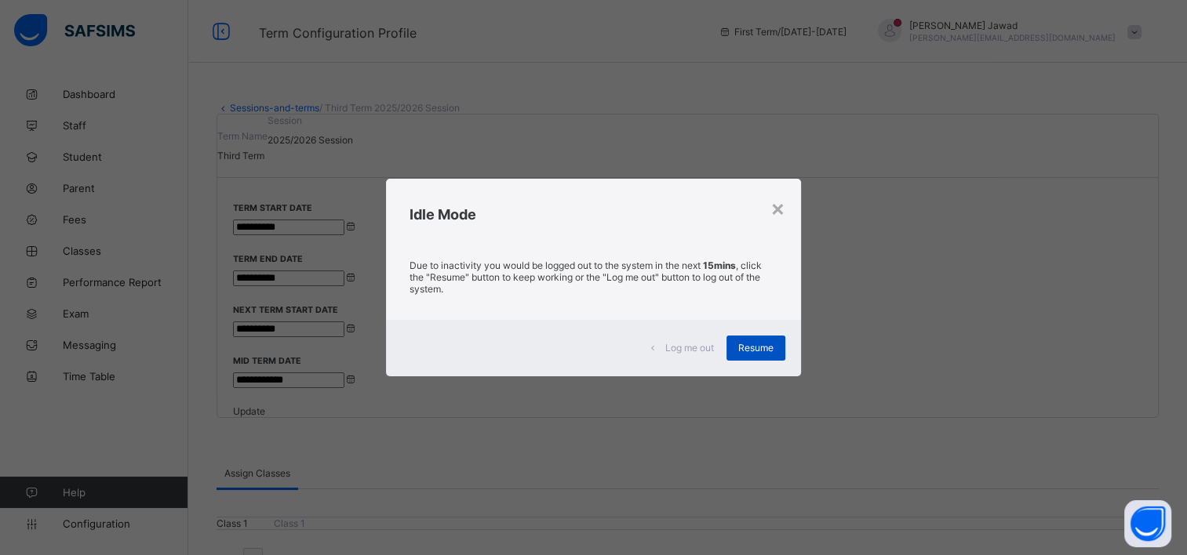
click at [754, 353] on span "Resume" at bounding box center [755, 348] width 35 height 12
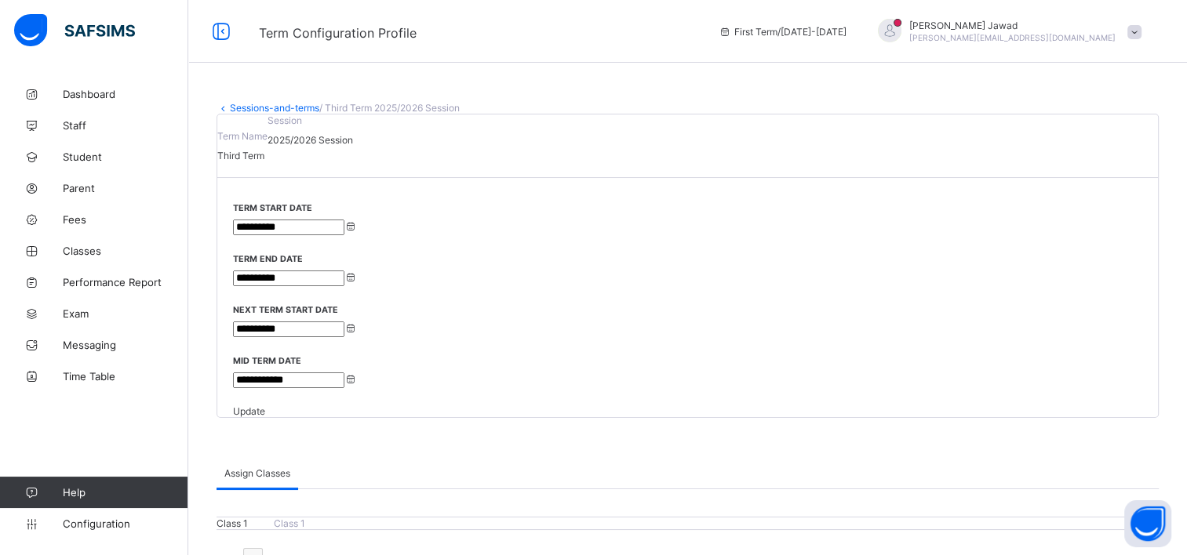
click at [259, 104] on link "Sessions-and-terms" at bounding box center [274, 108] width 89 height 12
